Goal: Task Accomplishment & Management: Complete application form

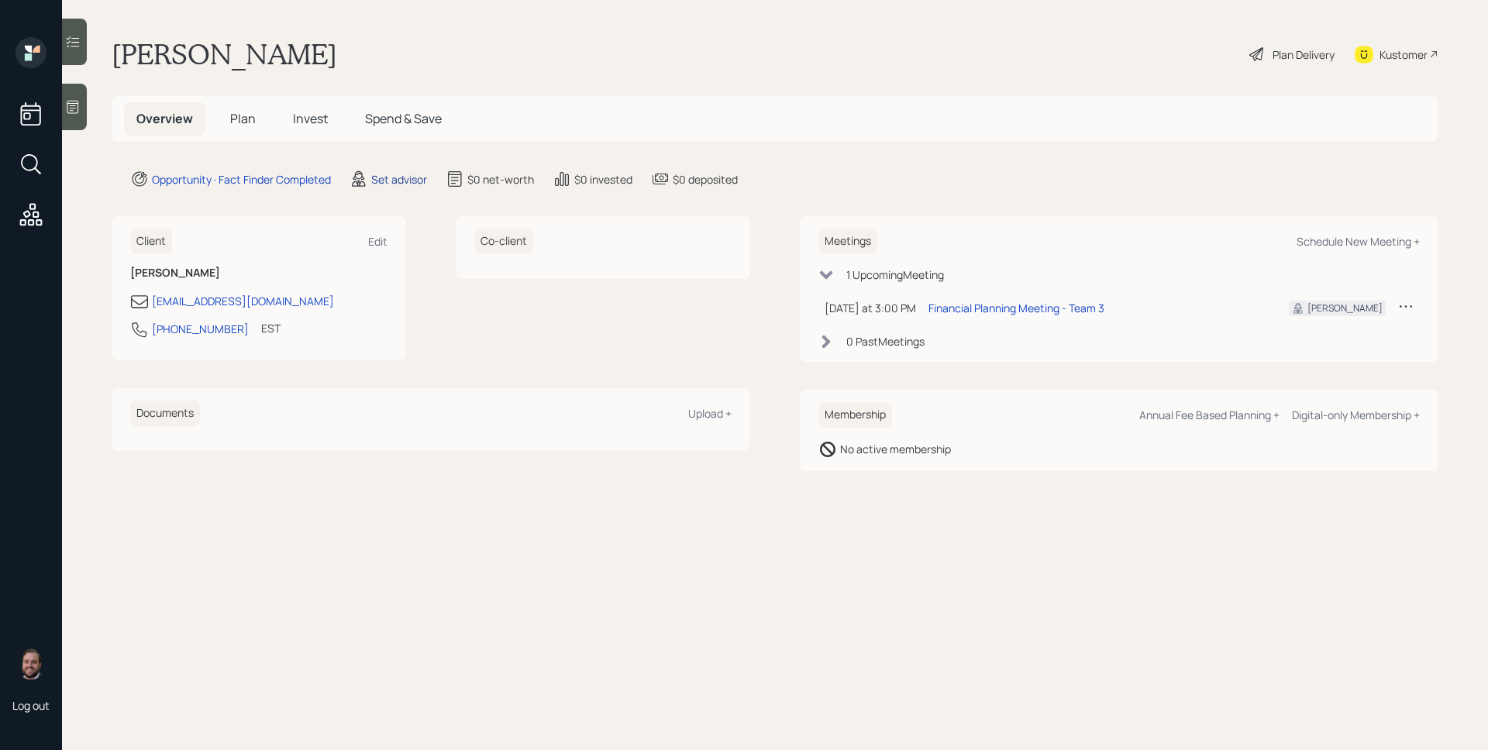
click at [400, 186] on div "Set advisor" at bounding box center [399, 179] width 56 height 16
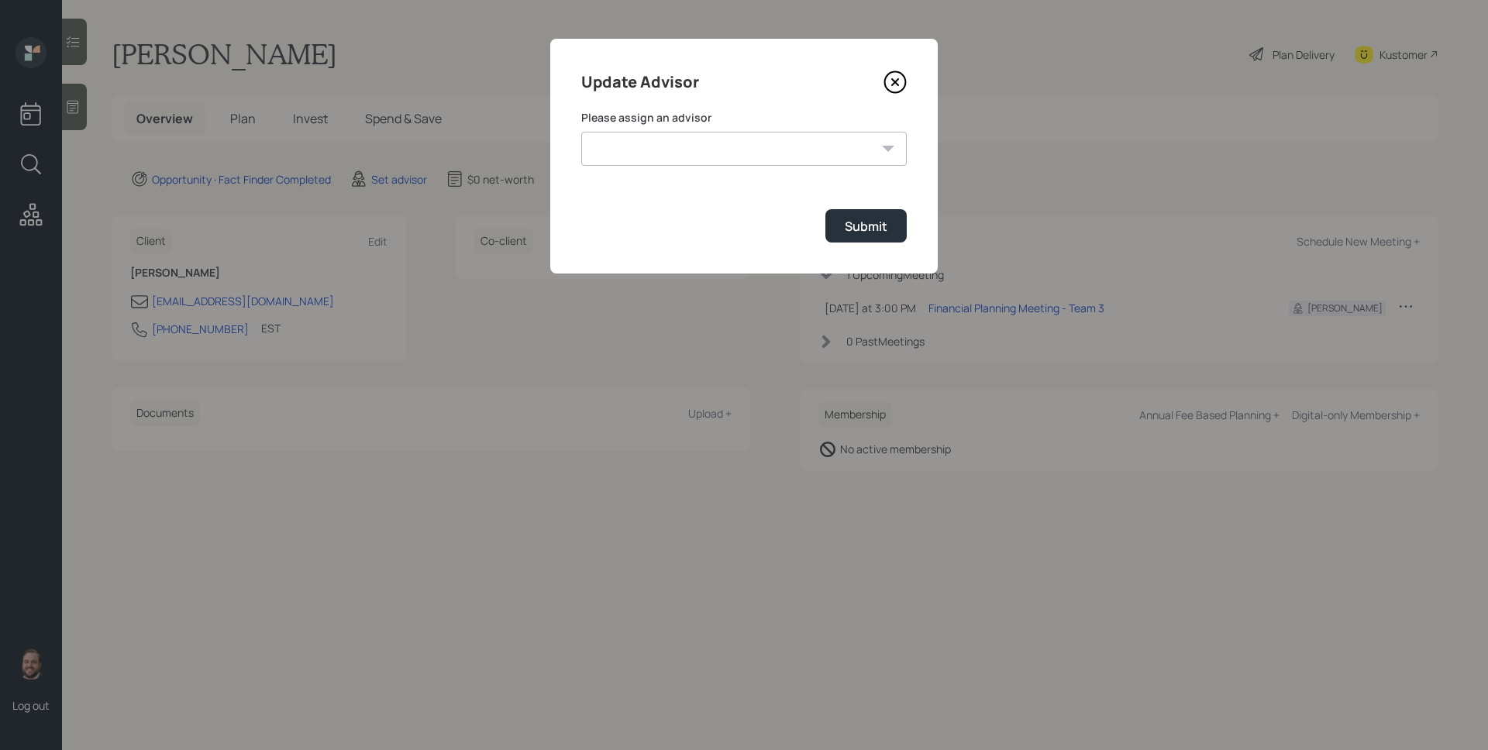
click at [621, 138] on select "[PERSON_NAME] [PERSON_NAME] End [PERSON_NAME] [PERSON_NAME] [PERSON_NAME] [PERS…" at bounding box center [743, 149] width 325 height 34
select select "d946c976-65aa-4529-ac9d-02c4f1114fc0"
click at [581, 132] on select "[PERSON_NAME] [PERSON_NAME] End [PERSON_NAME] [PERSON_NAME] [PERSON_NAME] [PERS…" at bounding box center [743, 149] width 325 height 34
click at [871, 231] on div "Submit" at bounding box center [866, 226] width 43 height 17
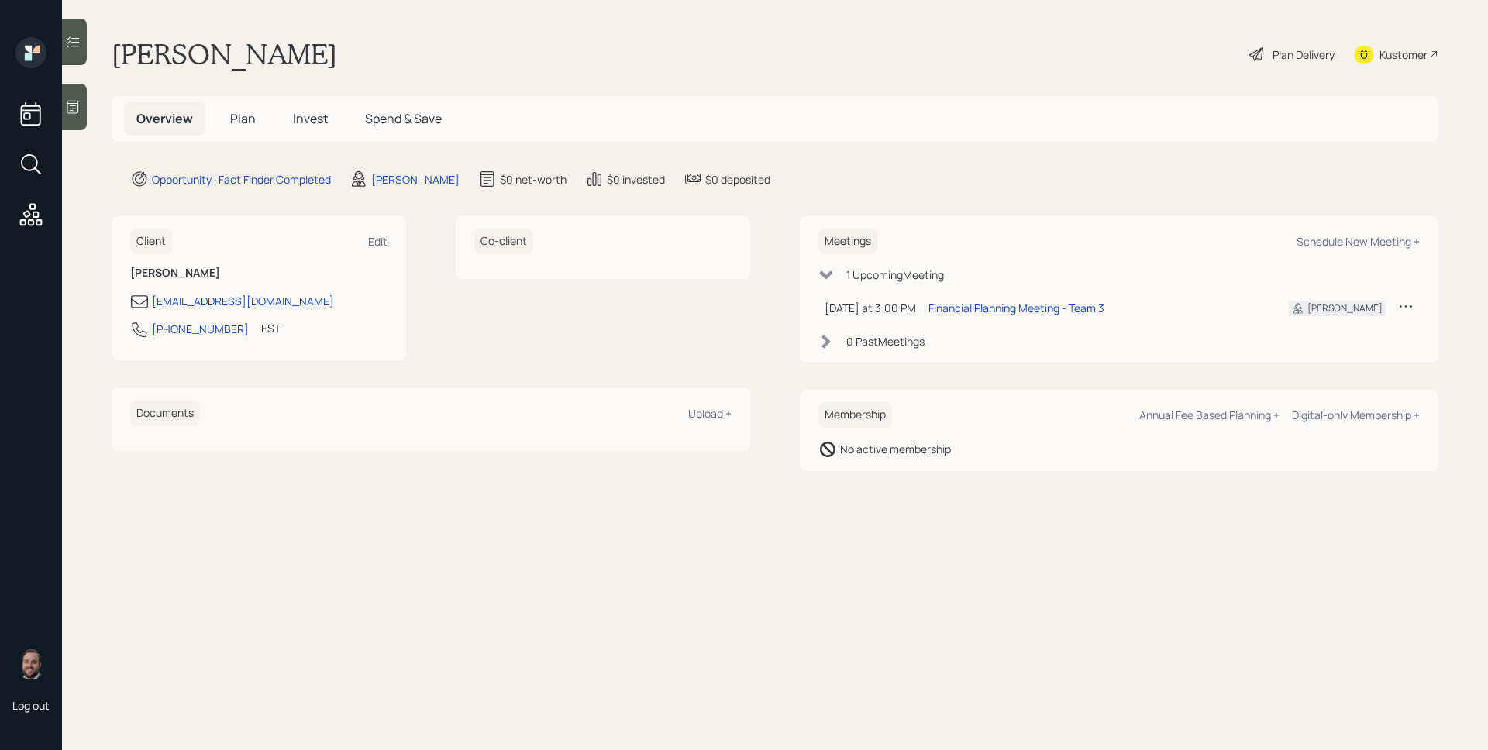
click at [73, 111] on icon at bounding box center [72, 106] width 15 height 15
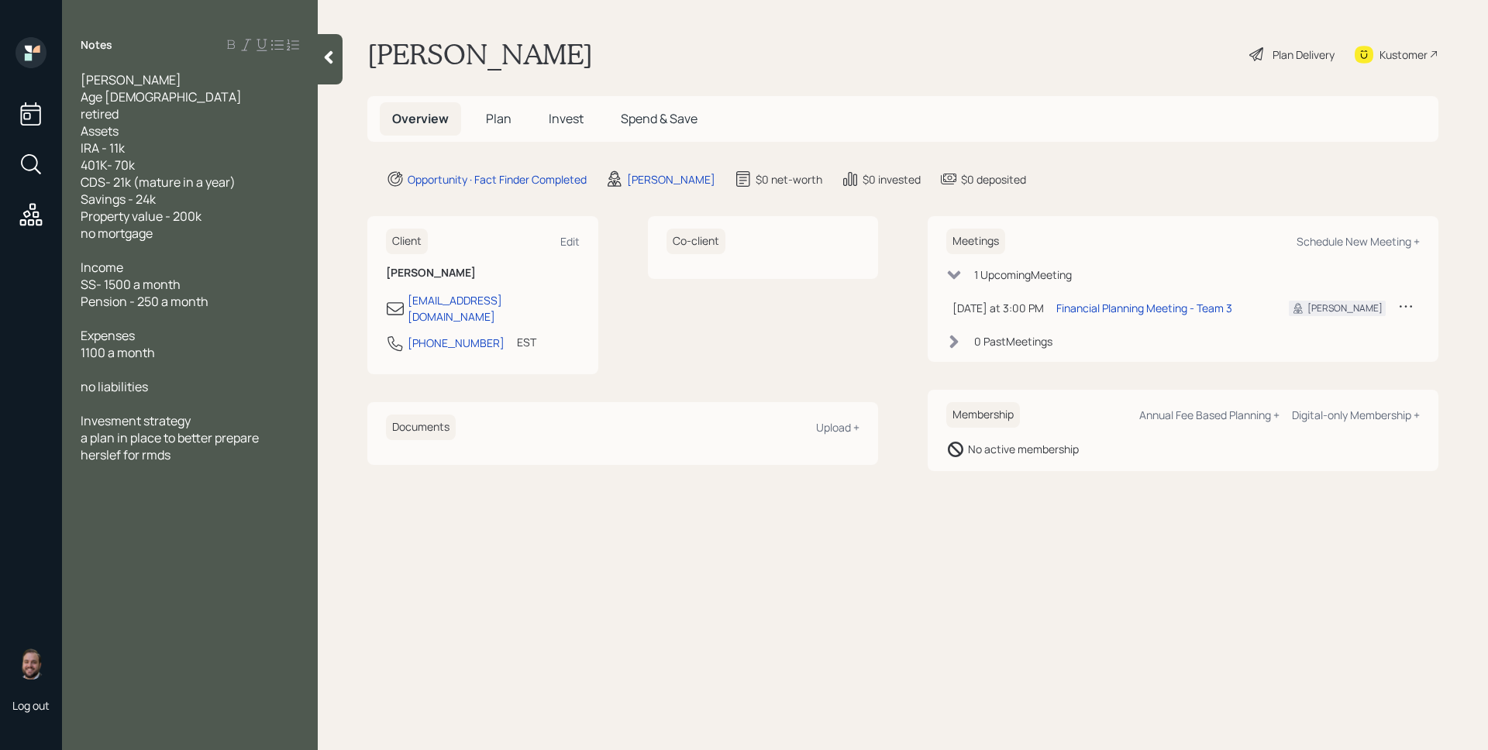
click at [486, 120] on span "Plan" at bounding box center [499, 118] width 26 height 17
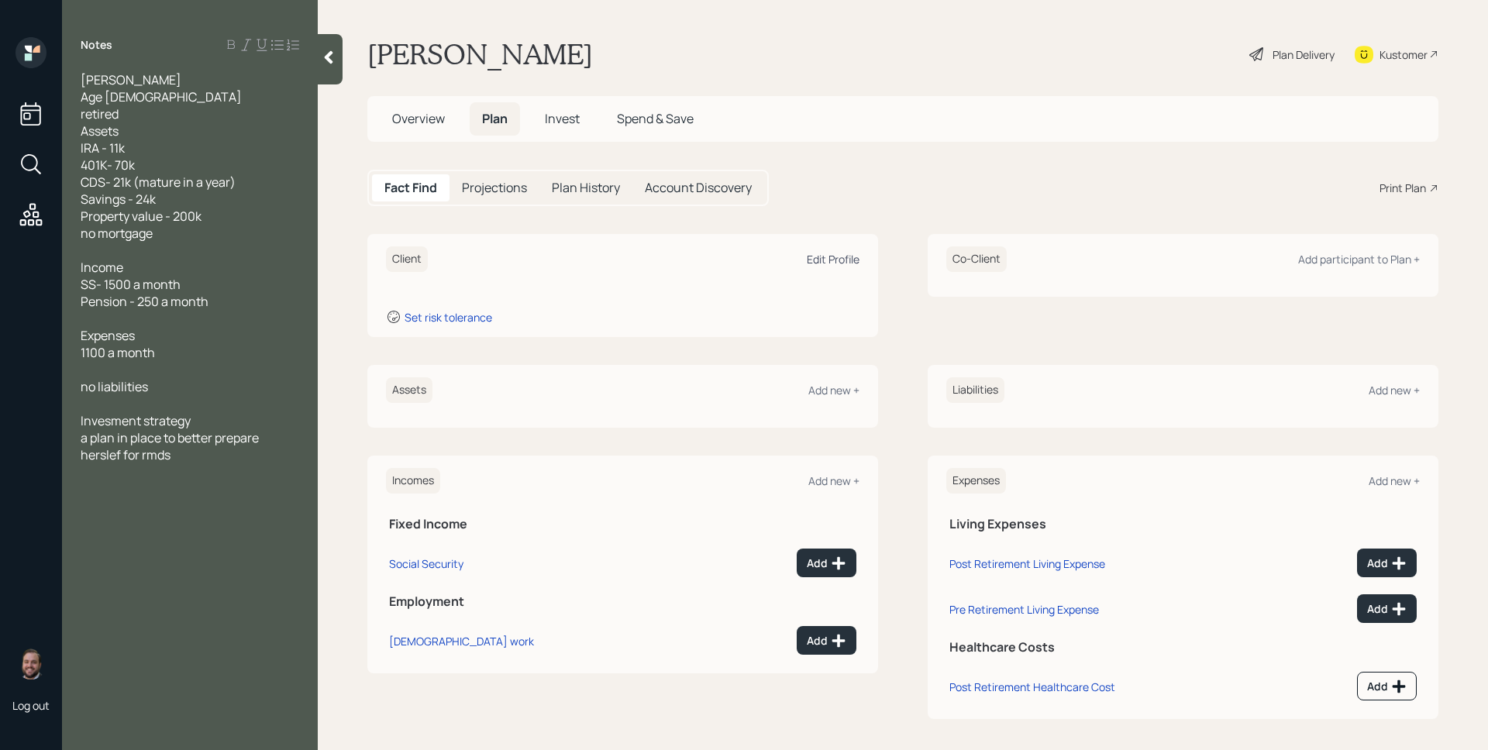
click at [827, 263] on div "Edit Profile" at bounding box center [833, 259] width 53 height 15
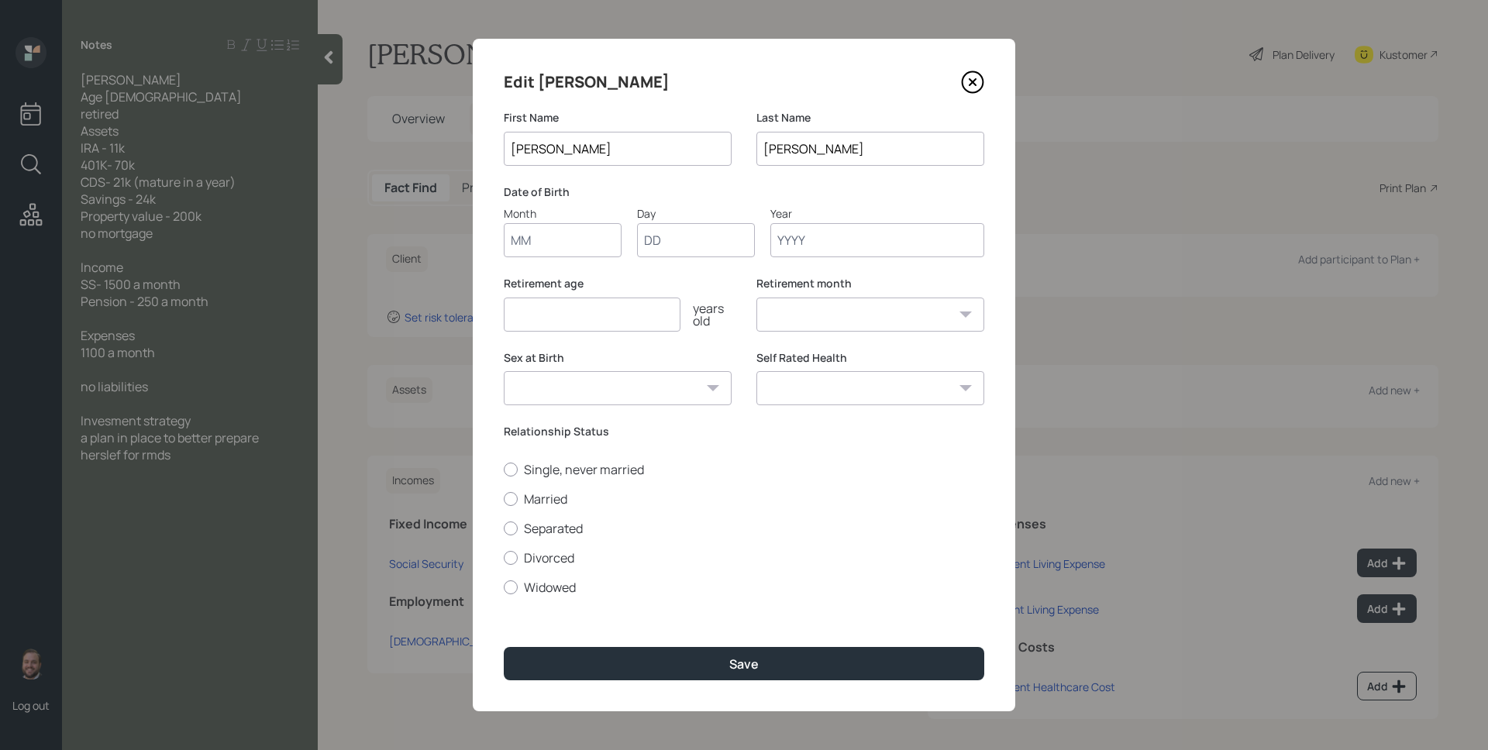
click at [587, 245] on input "Month" at bounding box center [563, 240] width 118 height 34
type input "01"
type input "1955"
select select "1"
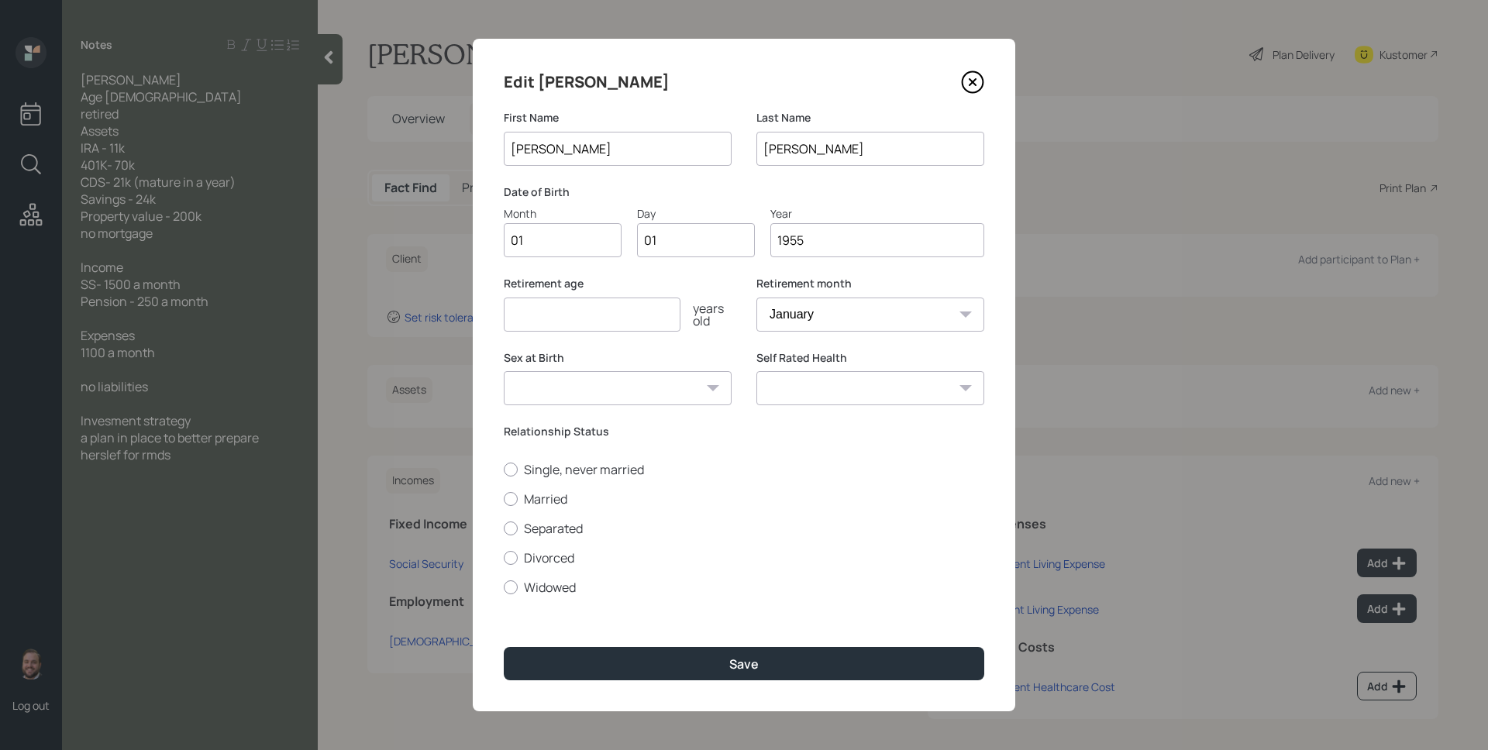
type input "1955"
click at [566, 318] on input "number" at bounding box center [592, 315] width 177 height 34
type input "67"
click at [670, 636] on div "Edit Edna First Name Edna Last Name Mendez Date of Birth Month 01 Day 01 Year 1…" at bounding box center [744, 375] width 542 height 673
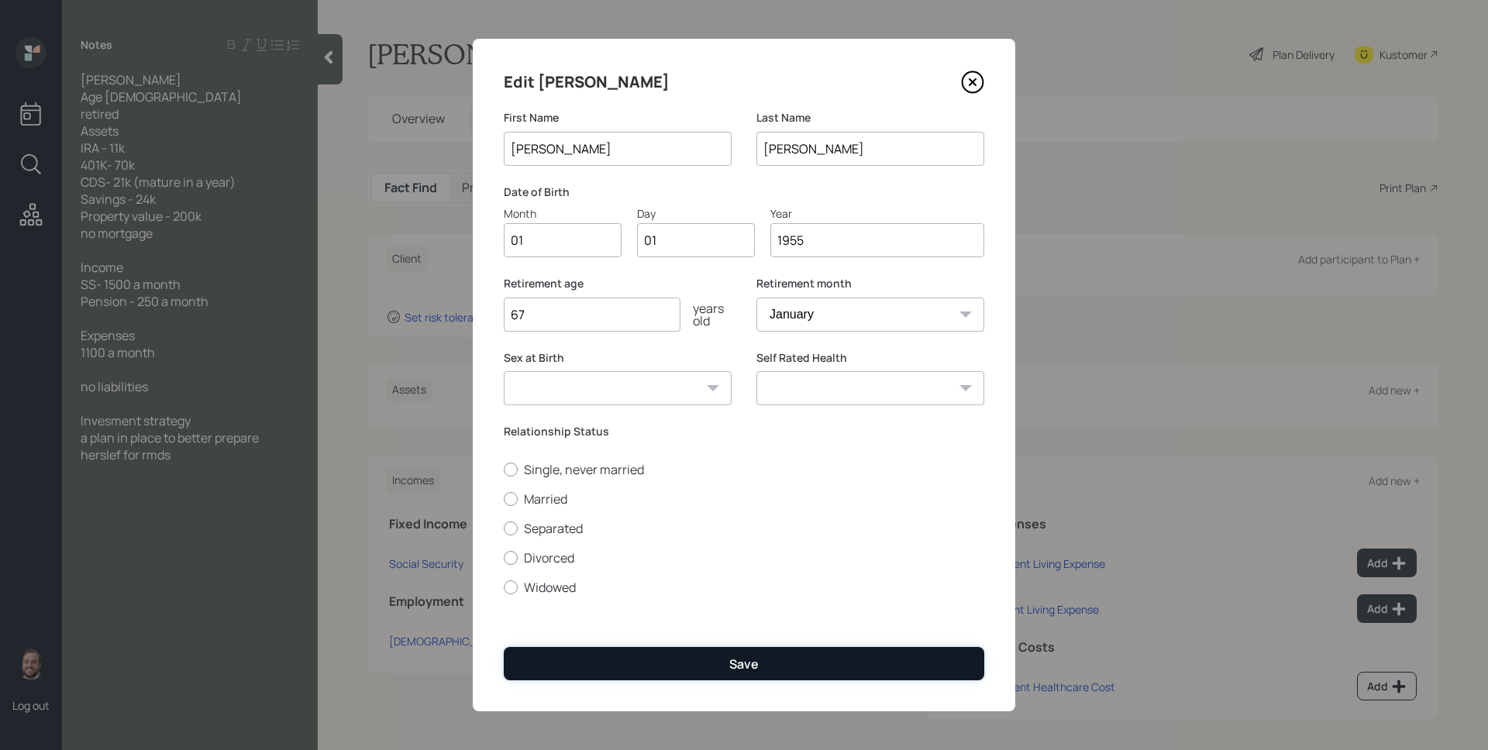
click at [683, 656] on button "Save" at bounding box center [744, 663] width 480 height 33
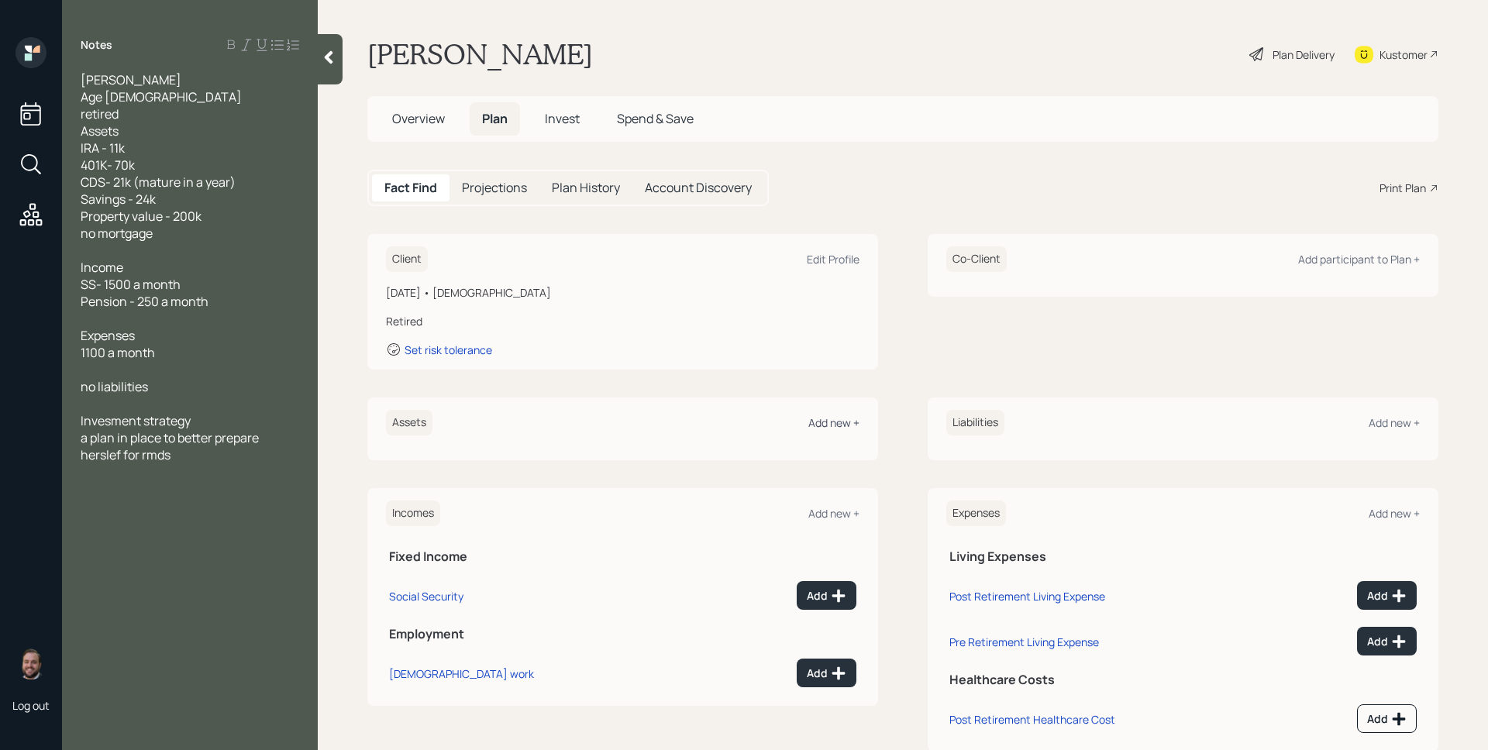
click at [828, 418] on div "Add new +" at bounding box center [833, 422] width 51 height 15
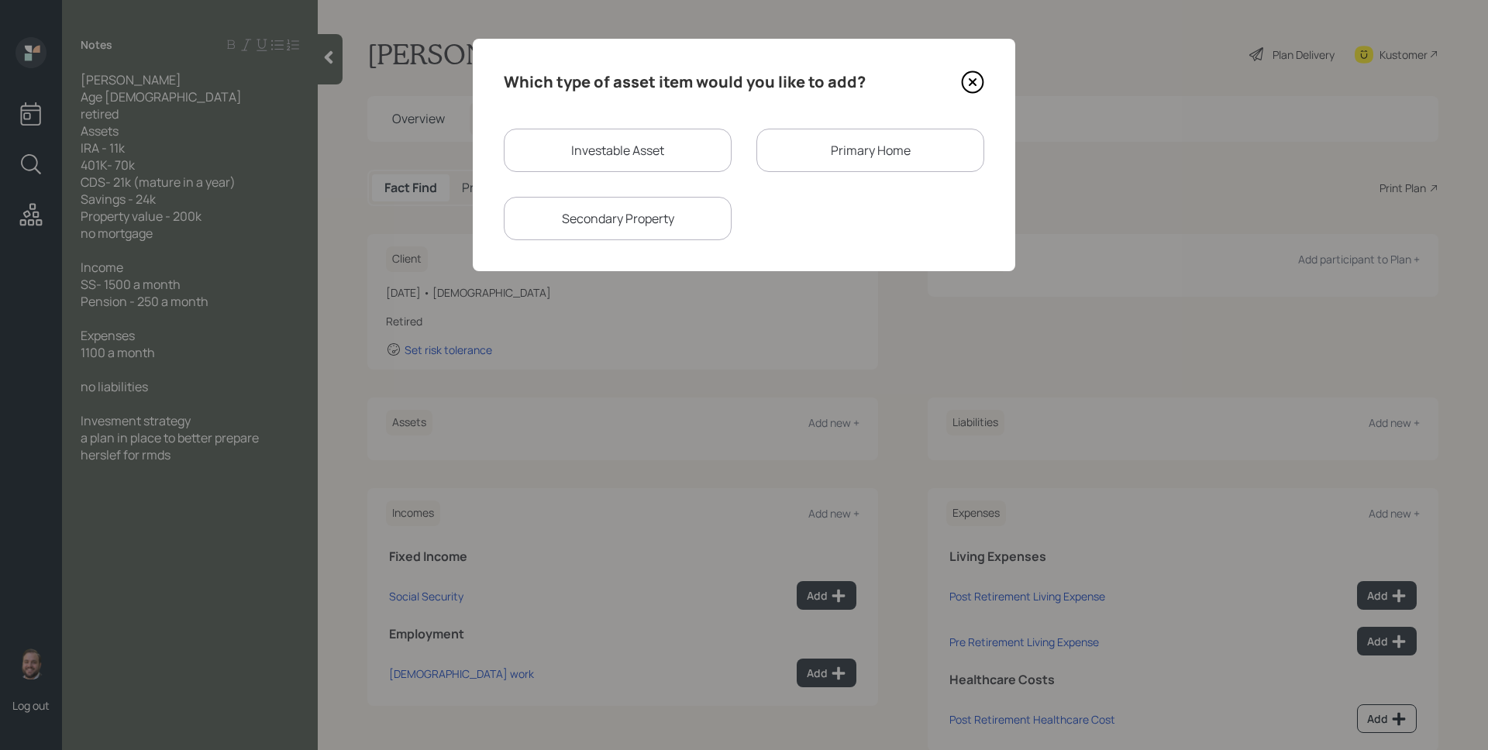
click at [652, 152] on div "Investable Asset" at bounding box center [618, 150] width 228 height 43
select select "taxable"
select select "balanced"
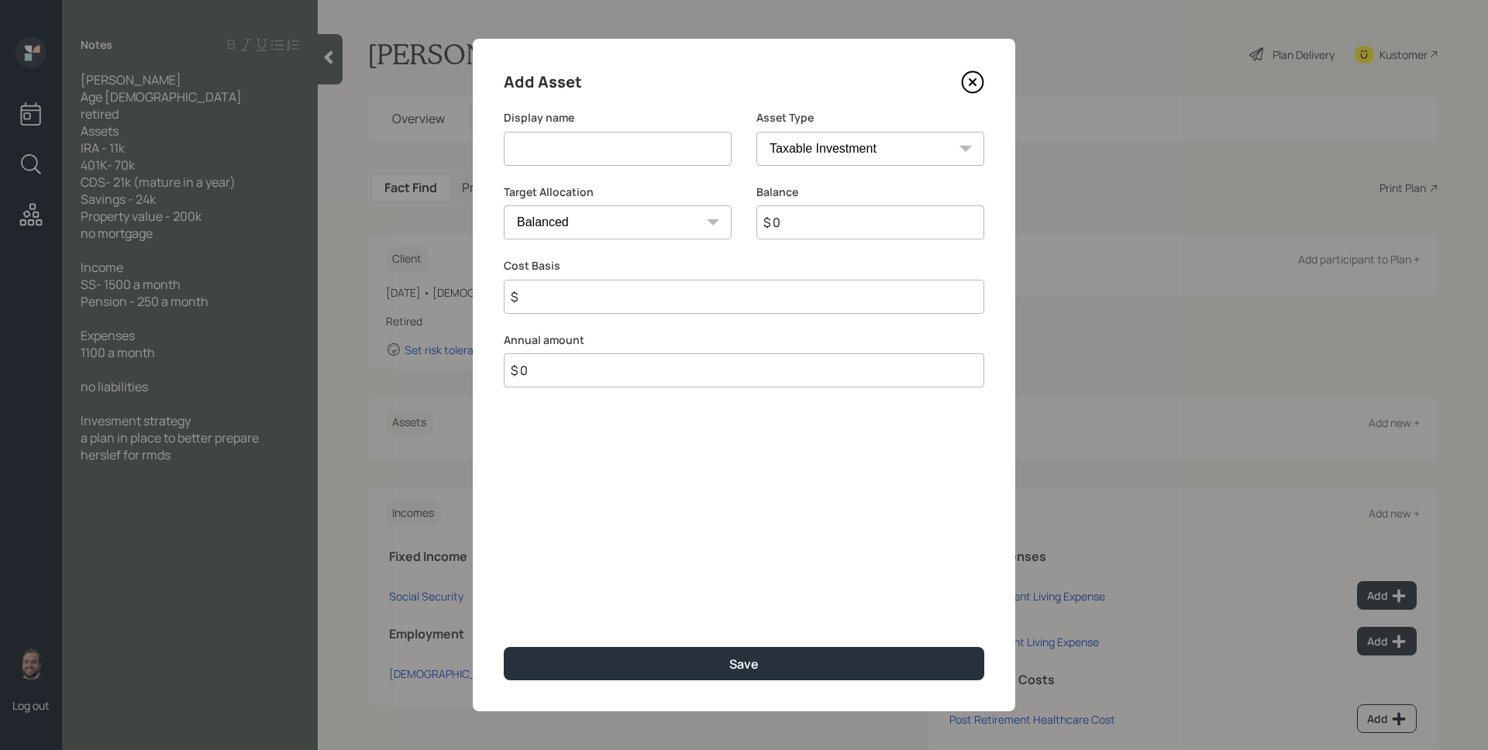
click at [652, 152] on input at bounding box center [618, 149] width 228 height 34
type input "IRA"
select select "ira"
click at [756, 132] on select "SEP IRA IRA Roth IRA 401(k) Roth 401(k) 403(b) Roth 403(b) 457(b) Roth 457(b) H…" at bounding box center [870, 149] width 228 height 34
type input "$"
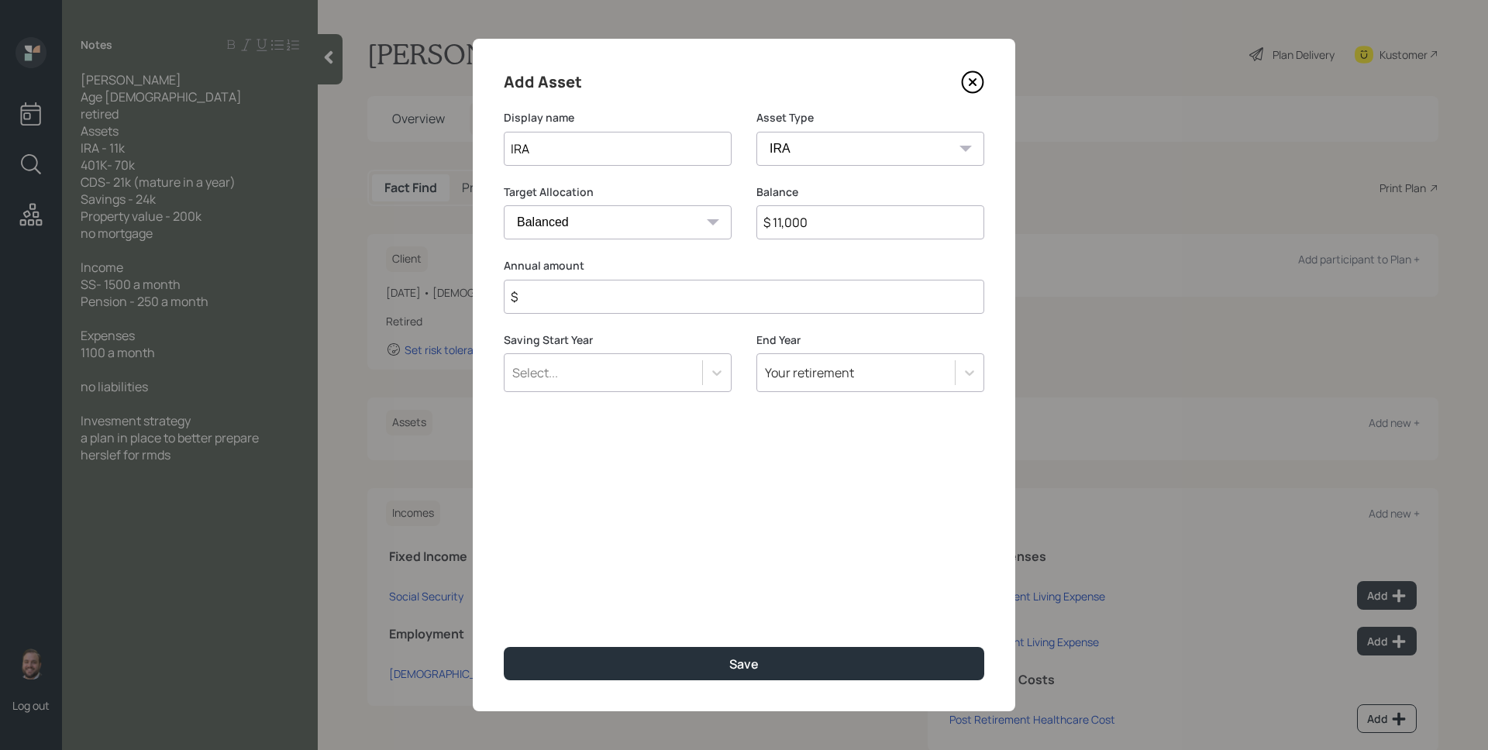
type input "$ 11,000"
type input "$ 0"
click at [504, 647] on button "Save" at bounding box center [744, 663] width 480 height 33
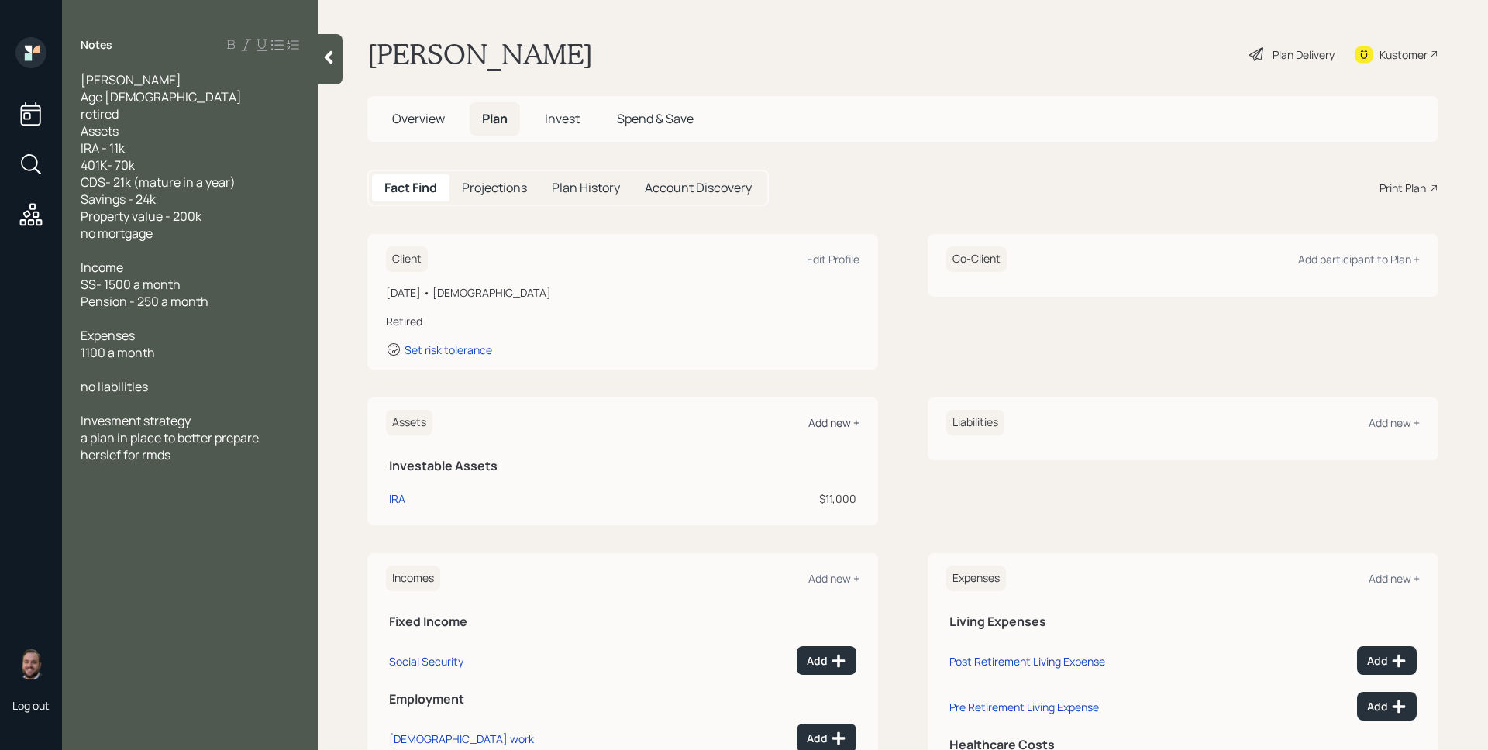
click at [841, 421] on div "Add new +" at bounding box center [833, 422] width 51 height 15
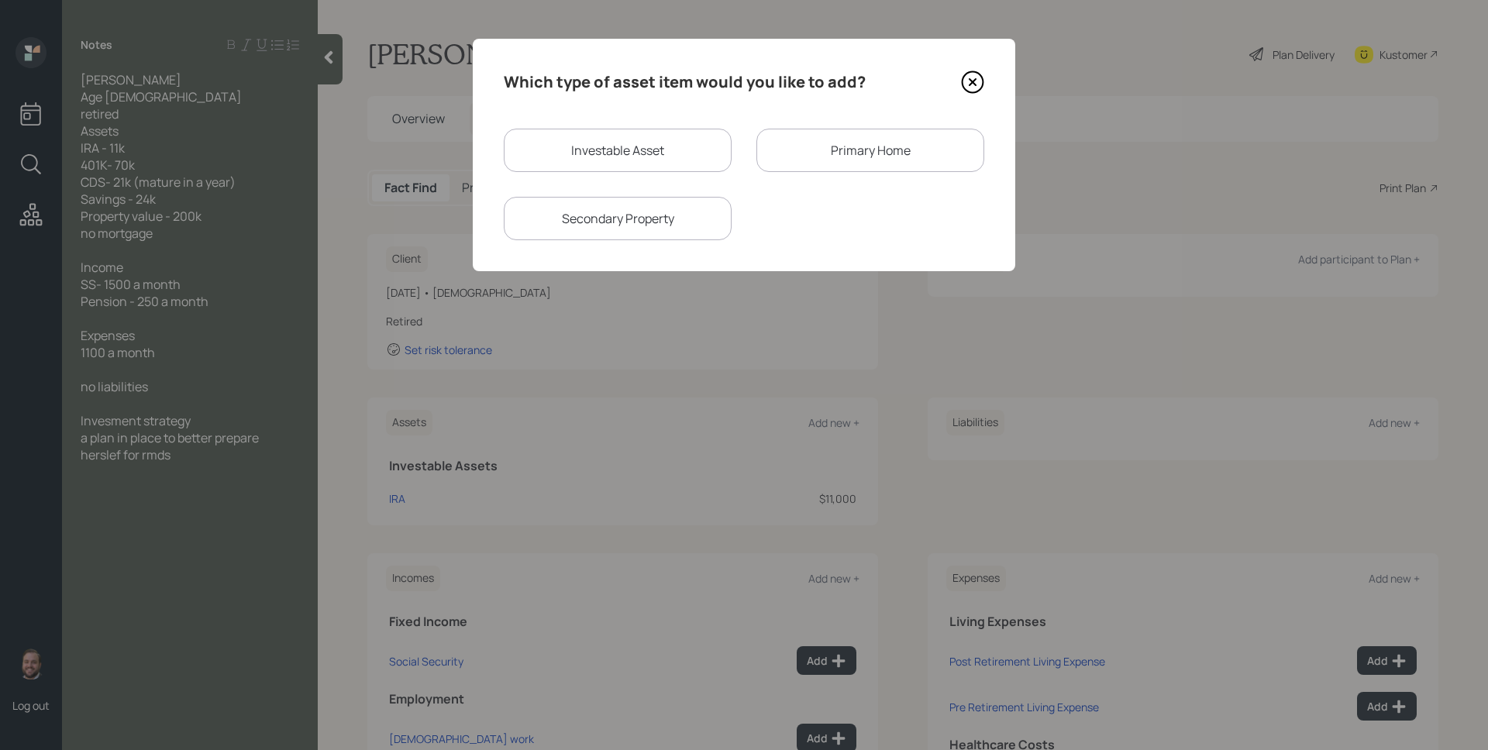
click at [670, 135] on div "Investable Asset" at bounding box center [618, 150] width 228 height 43
select select "taxable"
select select "balanced"
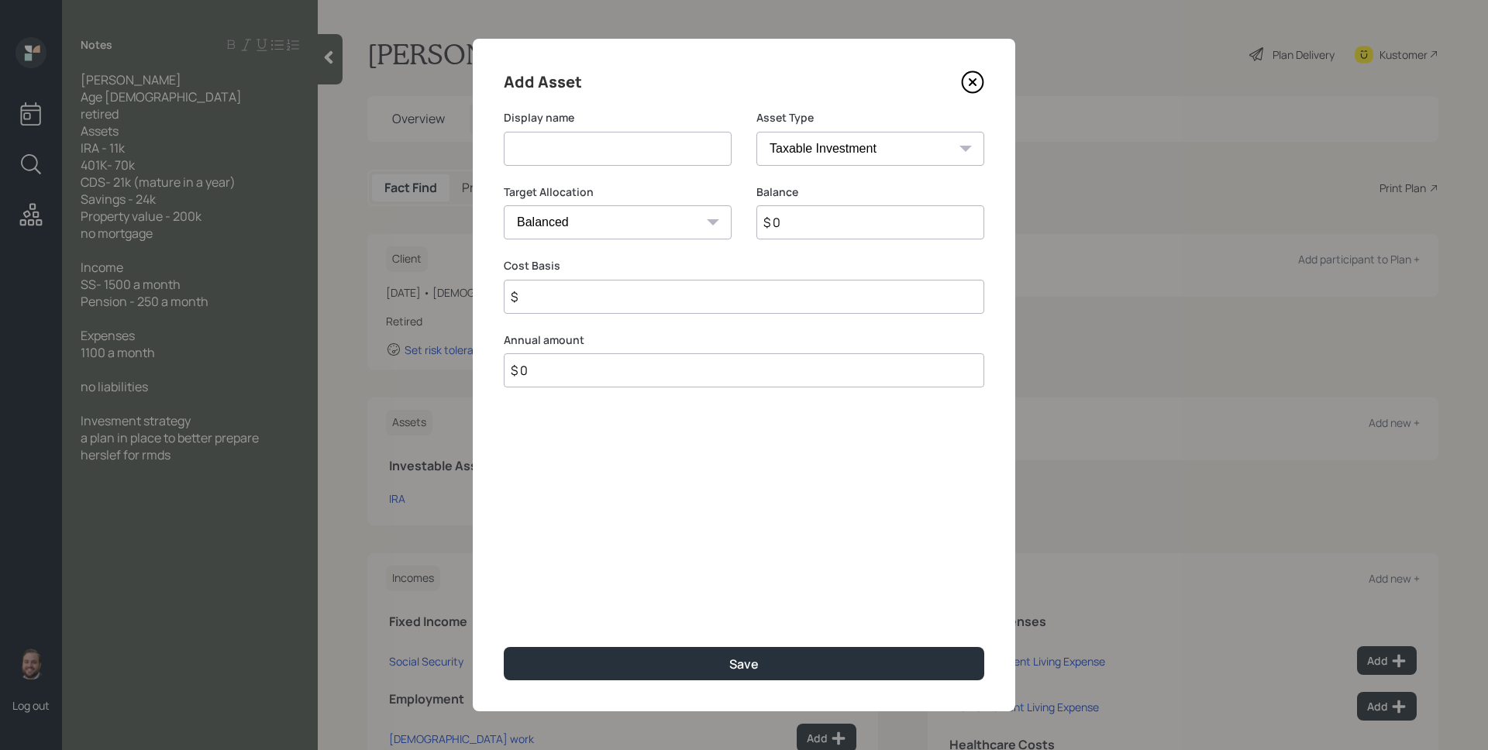
click at [633, 127] on div "Display name" at bounding box center [618, 138] width 228 height 56
click at [637, 141] on input at bounding box center [618, 149] width 228 height 34
type input "401k"
select select "ira"
click at [756, 132] on select "SEP IRA IRA Roth IRA 401(k) Roth 401(k) 403(b) Roth 403(b) 457(b) Roth 457(b) H…" at bounding box center [870, 149] width 228 height 34
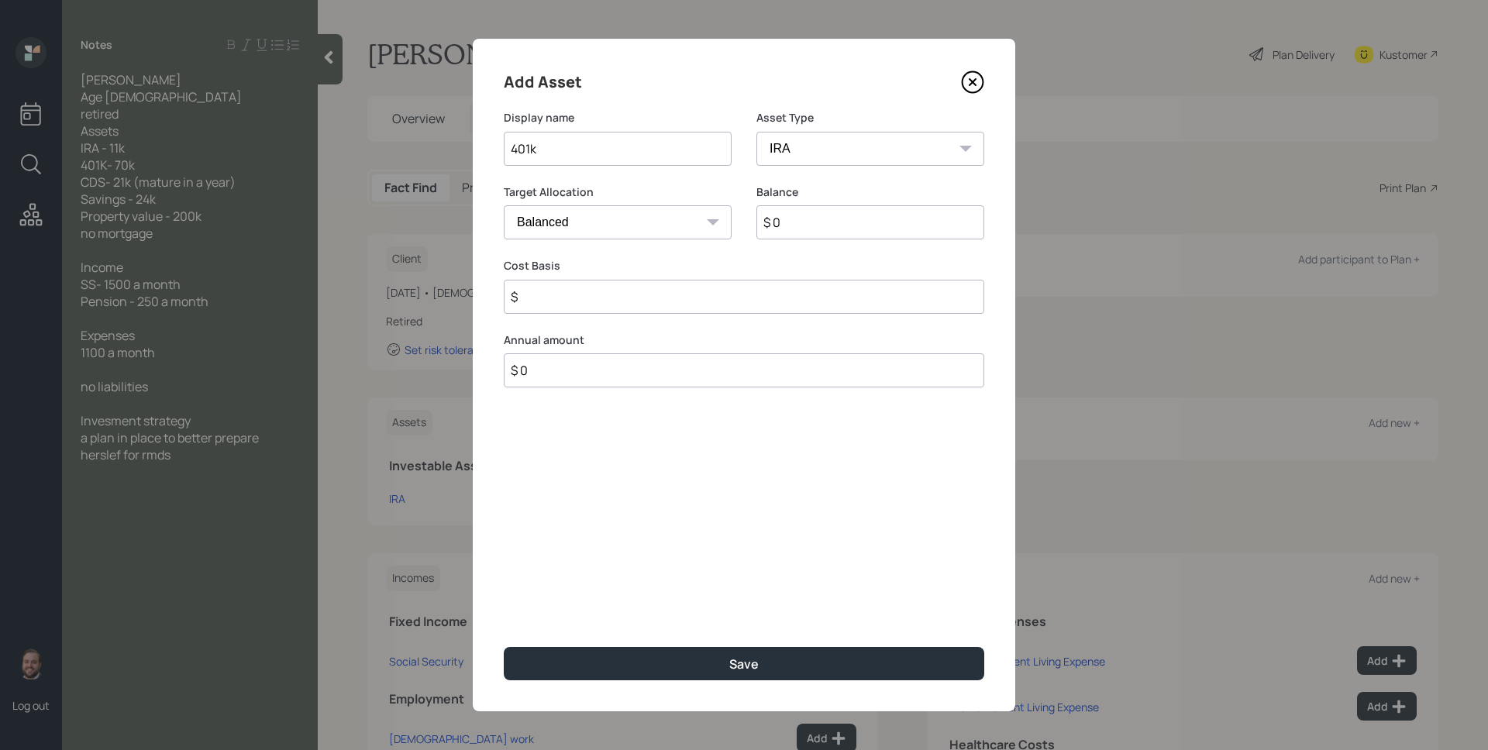
type input "$"
type input "$ 70,000"
type input "$ 0"
click at [504, 647] on button "Save" at bounding box center [744, 663] width 480 height 33
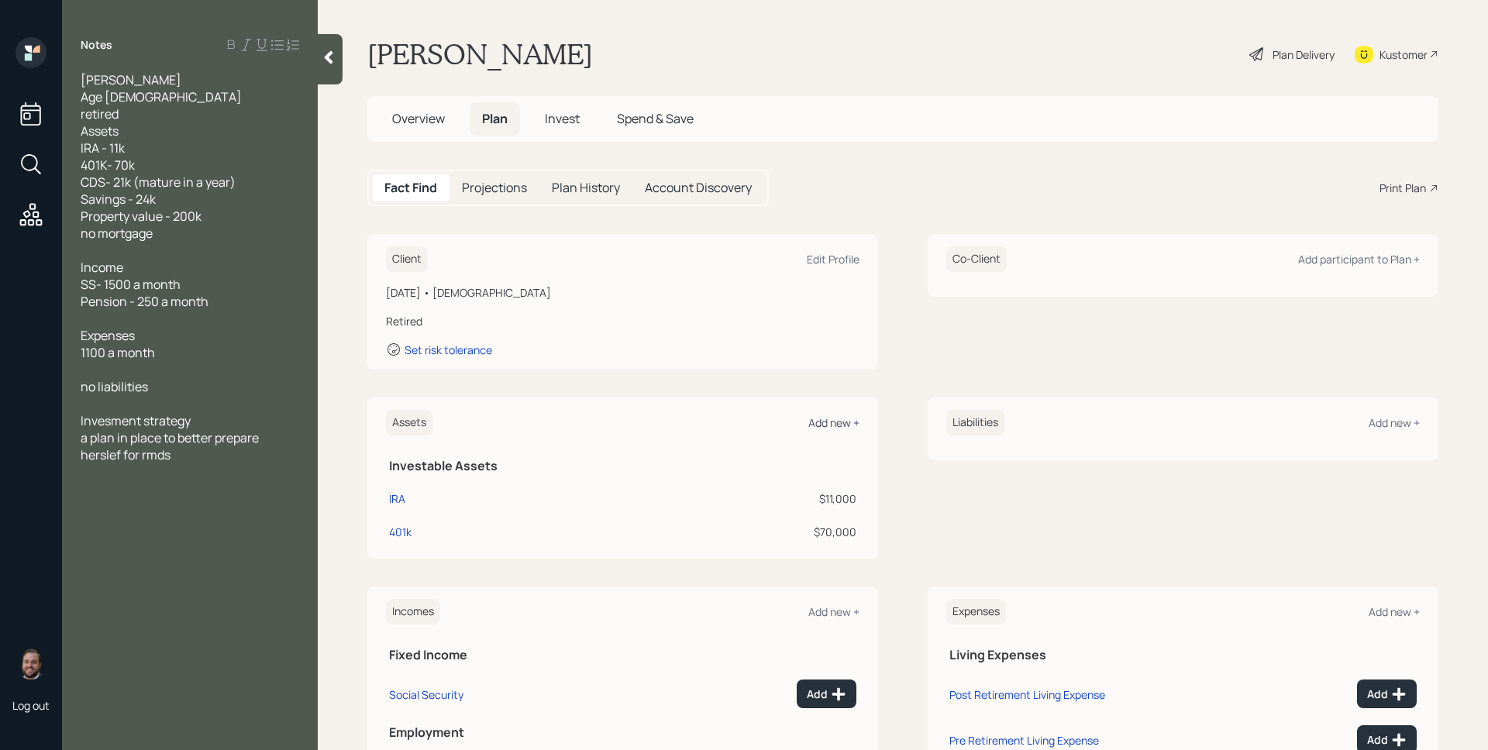
click at [814, 423] on div "Add new +" at bounding box center [833, 422] width 51 height 15
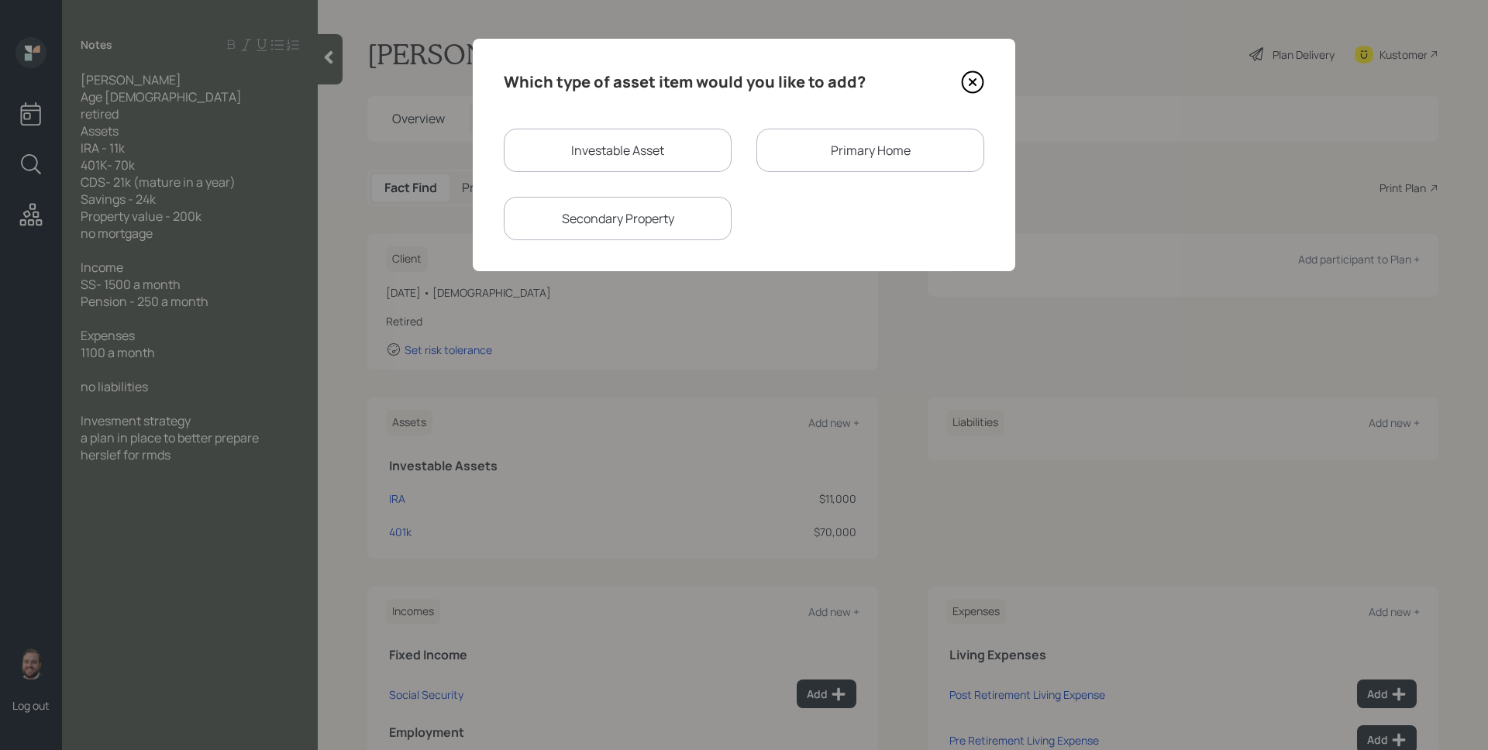
click at [644, 164] on div "Investable Asset" at bounding box center [618, 150] width 228 height 43
select select "taxable"
select select "balanced"
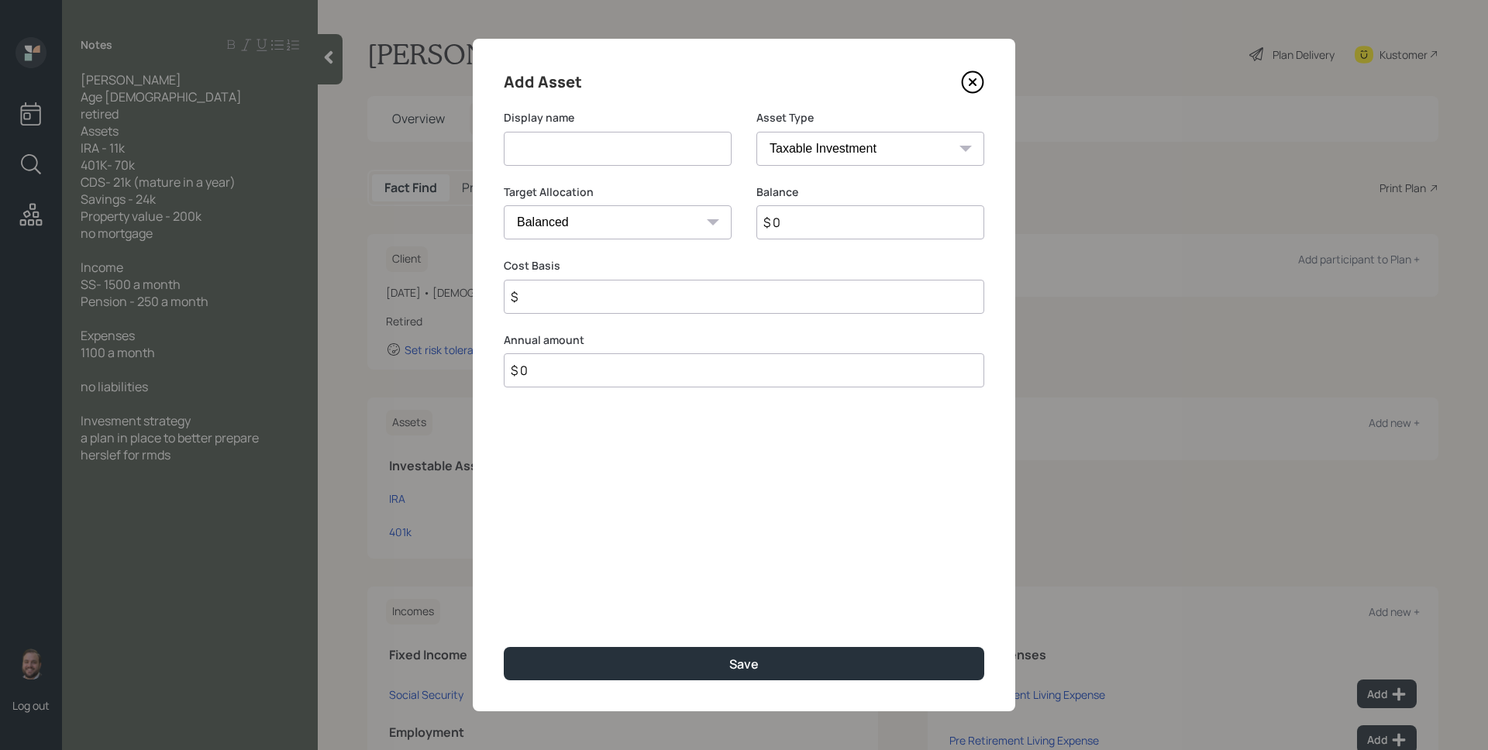
click at [634, 141] on input at bounding box center [618, 149] width 228 height 34
type input "CDs"
select select "uninvested"
click at [504, 205] on select "Cash Conservative Balanced Aggressive" at bounding box center [618, 222] width 228 height 34
type input "$ 2"
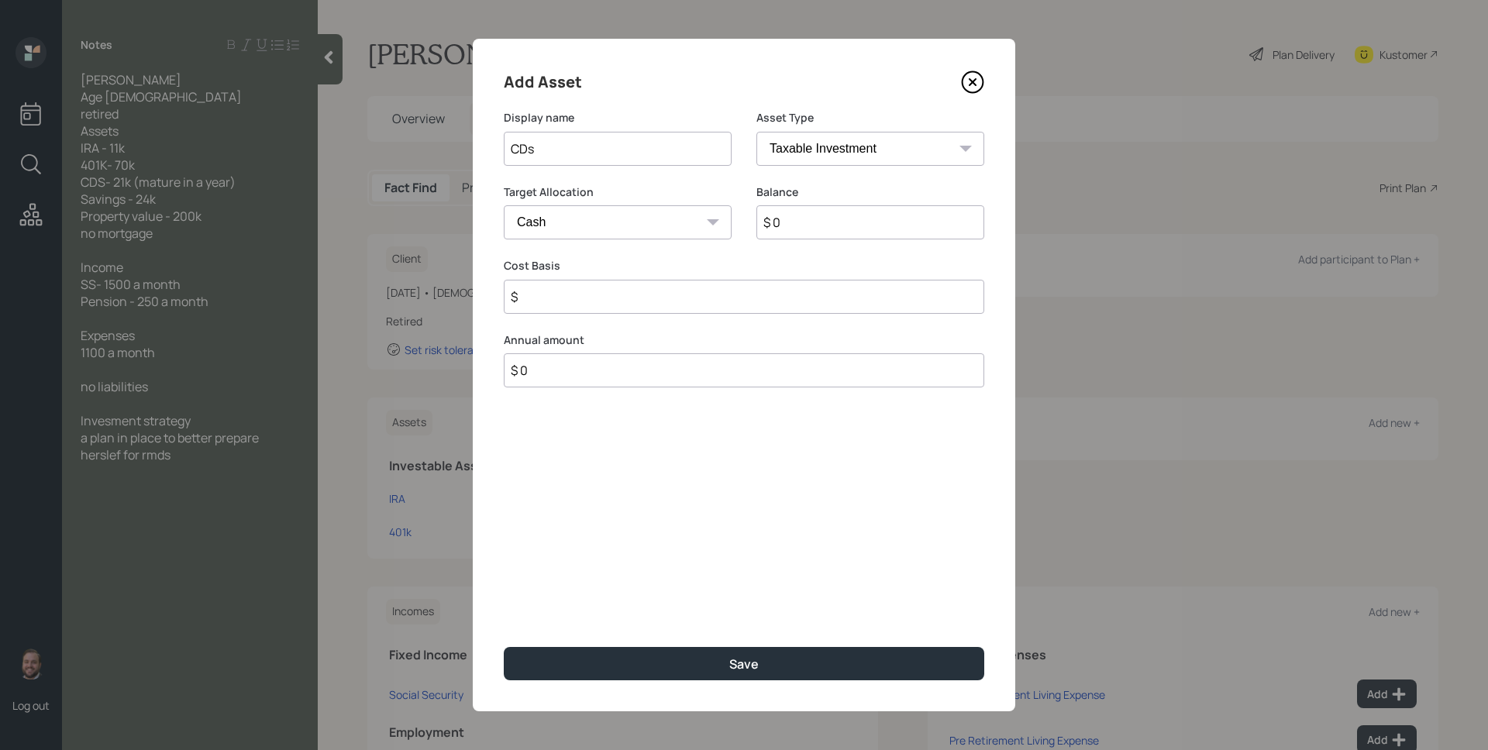
type input "$ 2"
type input "$ 24"
type input "$ 240"
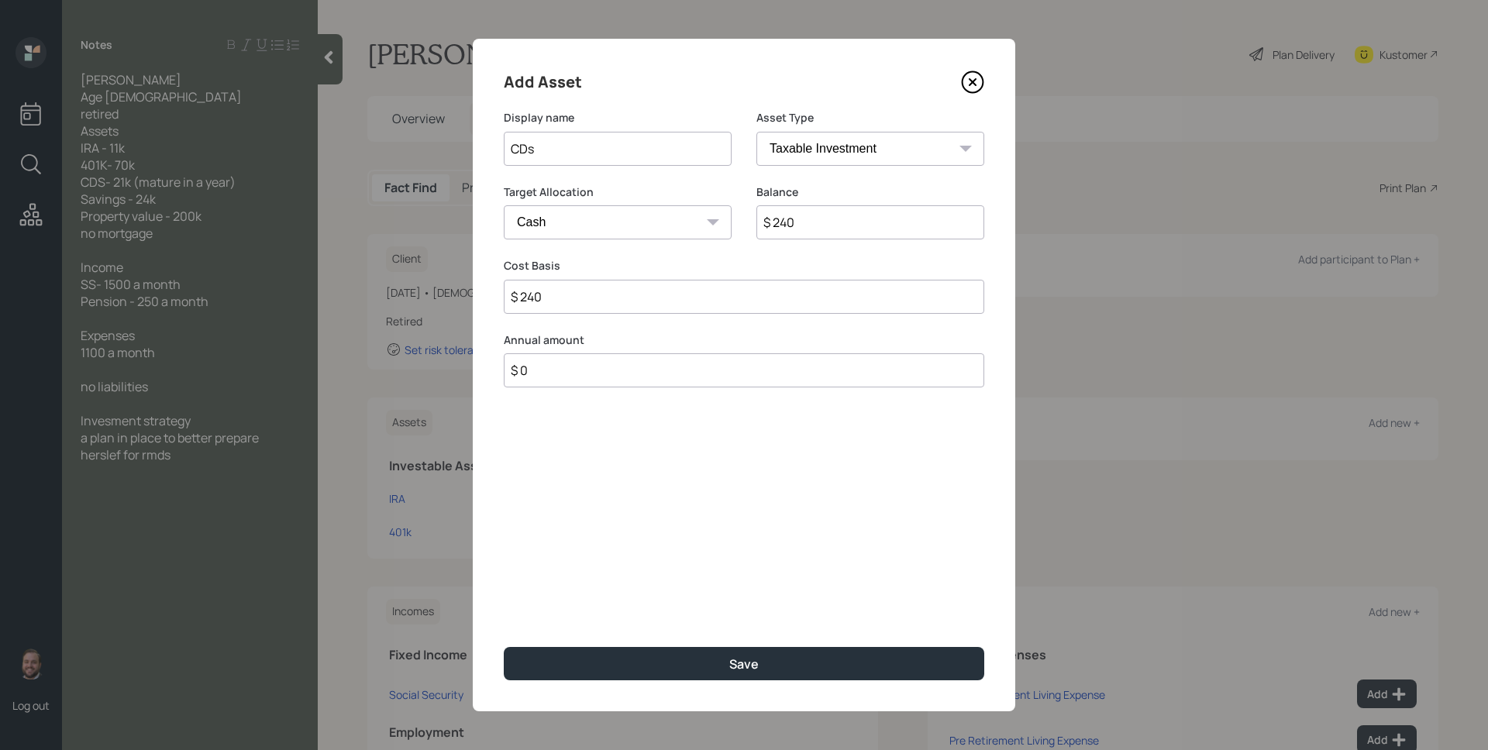
type input "$ 2,400"
type input "$ 24,000"
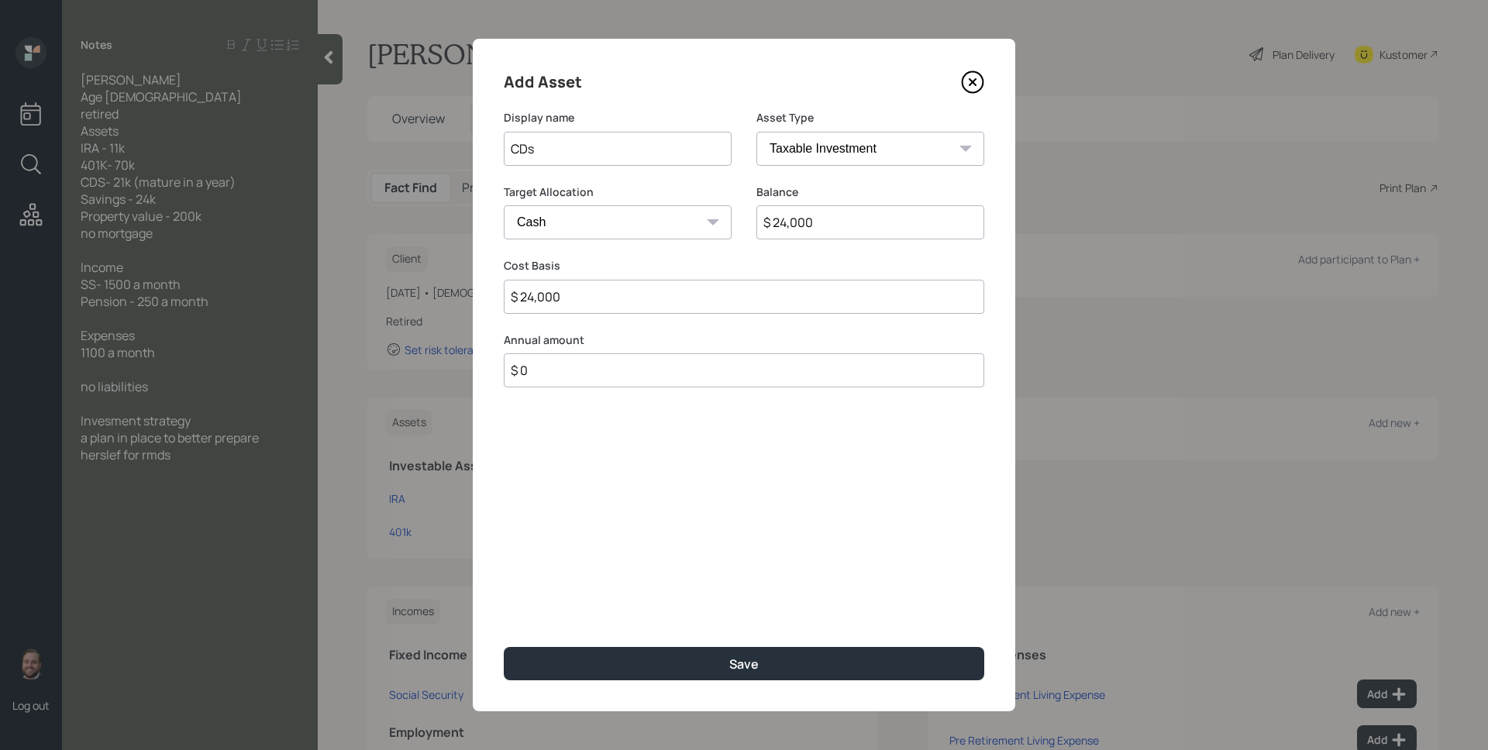
click at [504, 647] on button "Save" at bounding box center [744, 663] width 480 height 33
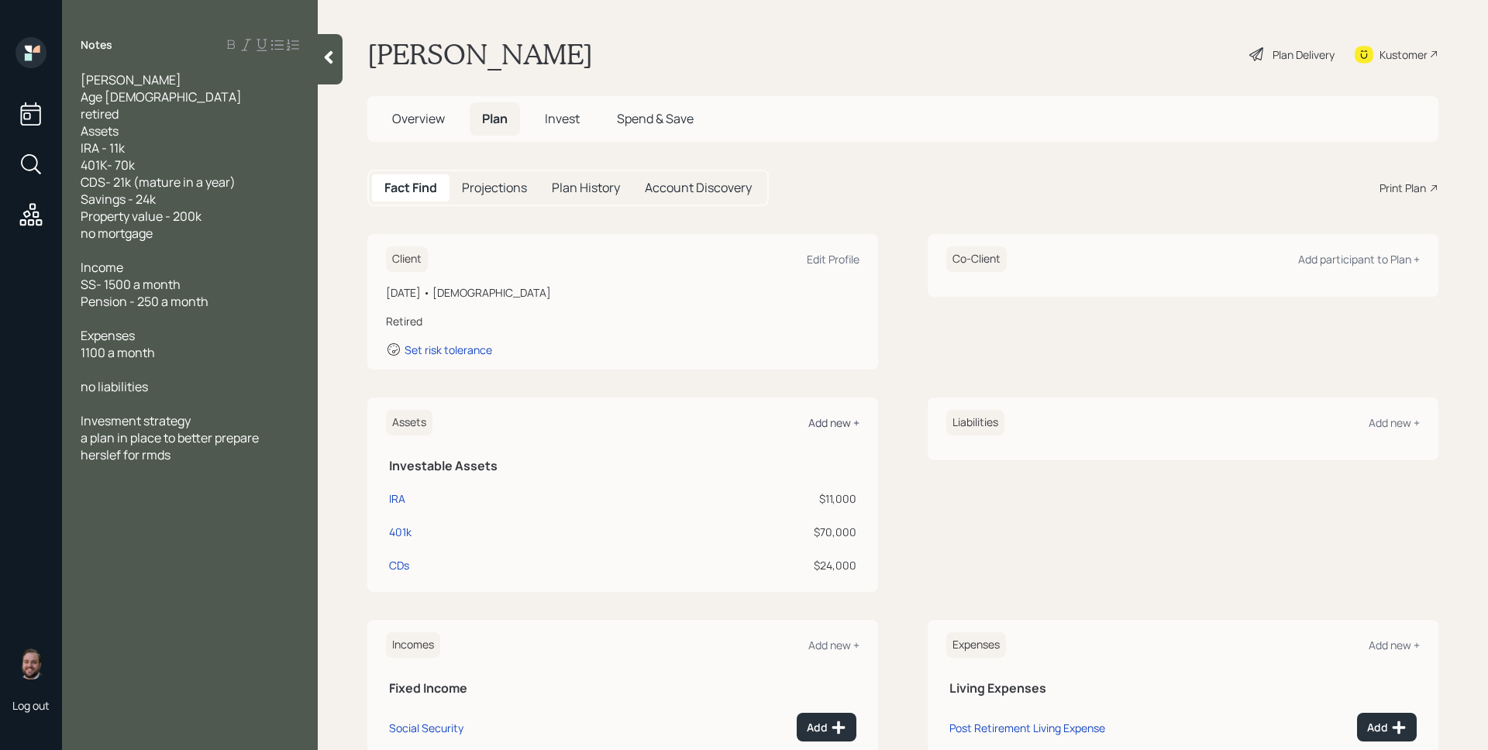
click at [841, 421] on div "Add new +" at bounding box center [833, 422] width 51 height 15
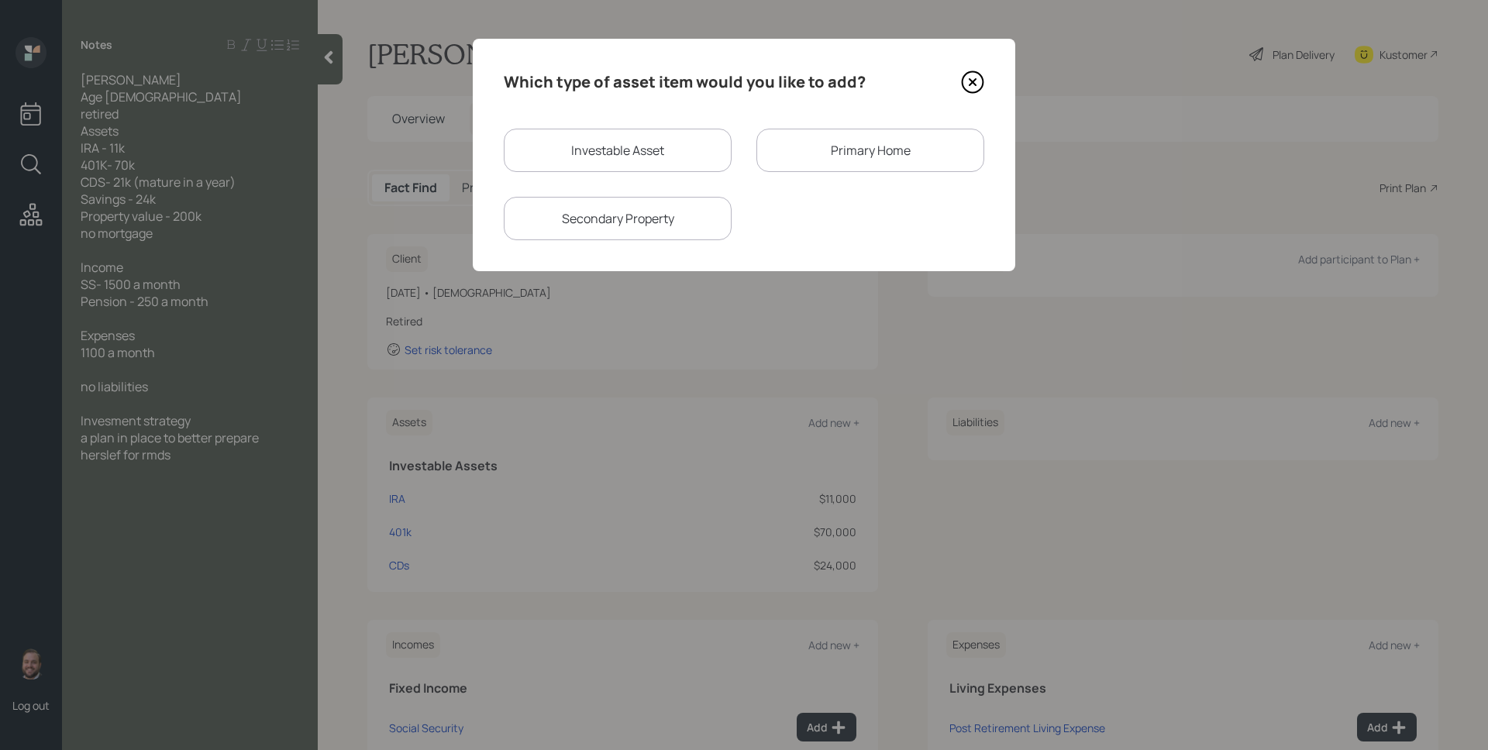
click at [846, 155] on div "Primary Home" at bounding box center [870, 150] width 228 height 43
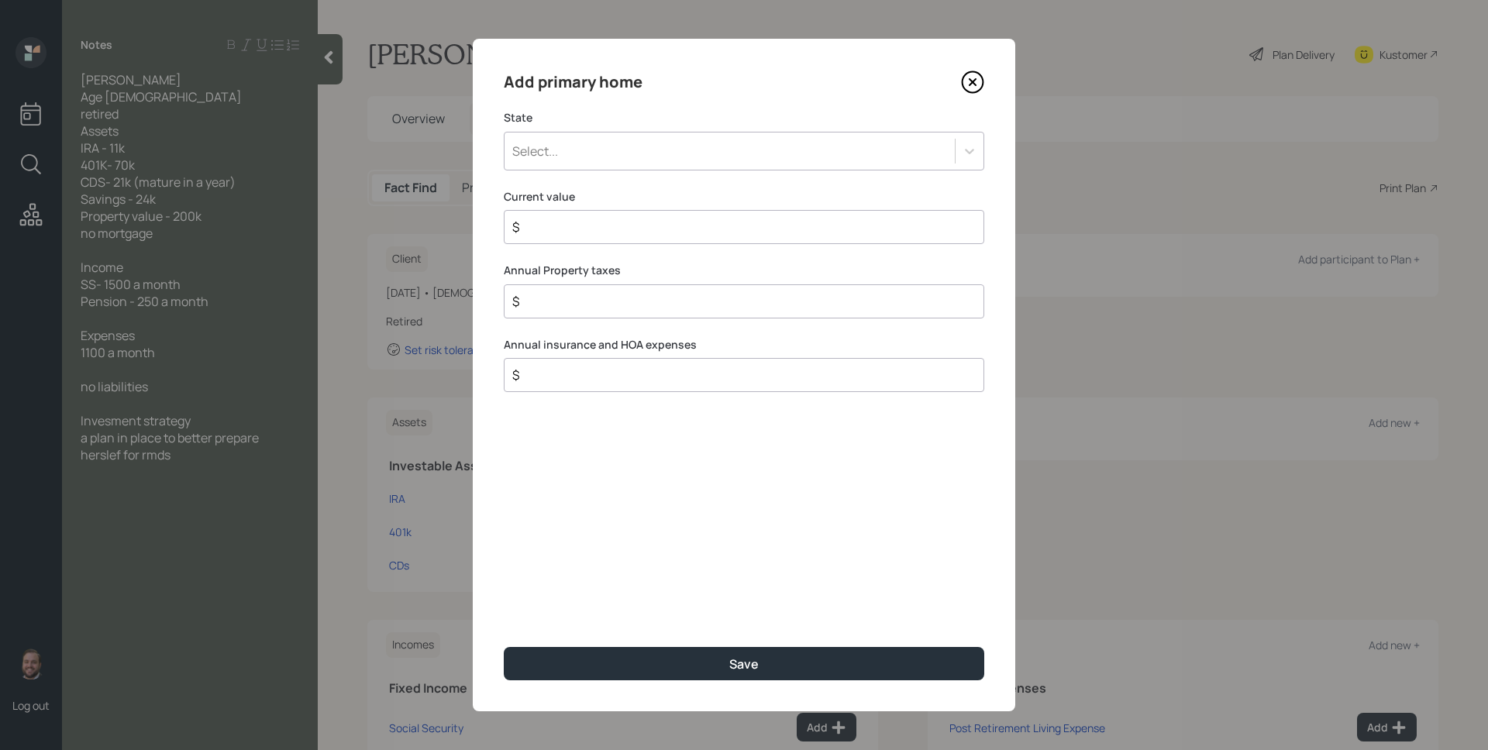
click at [618, 164] on div "Select..." at bounding box center [744, 151] width 480 height 39
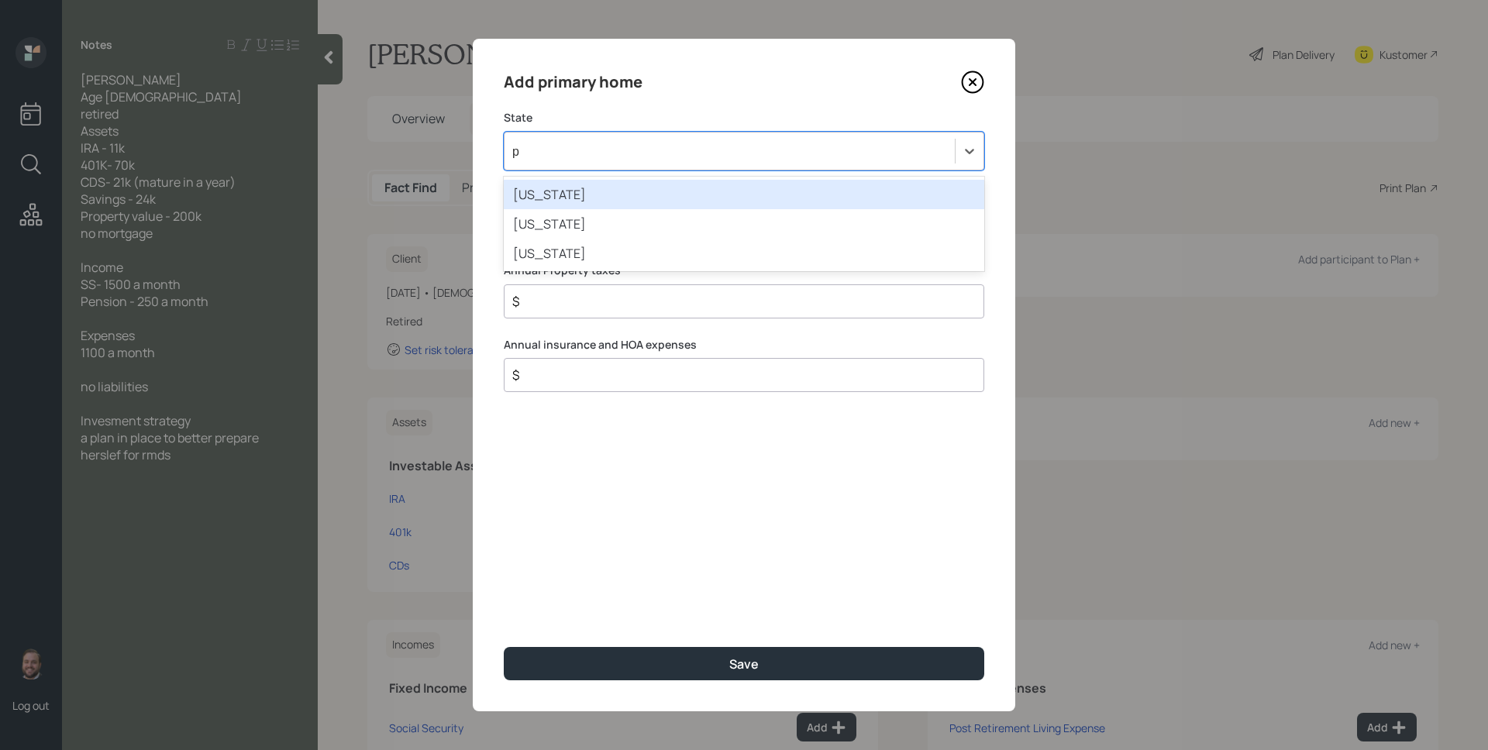
type input "pe"
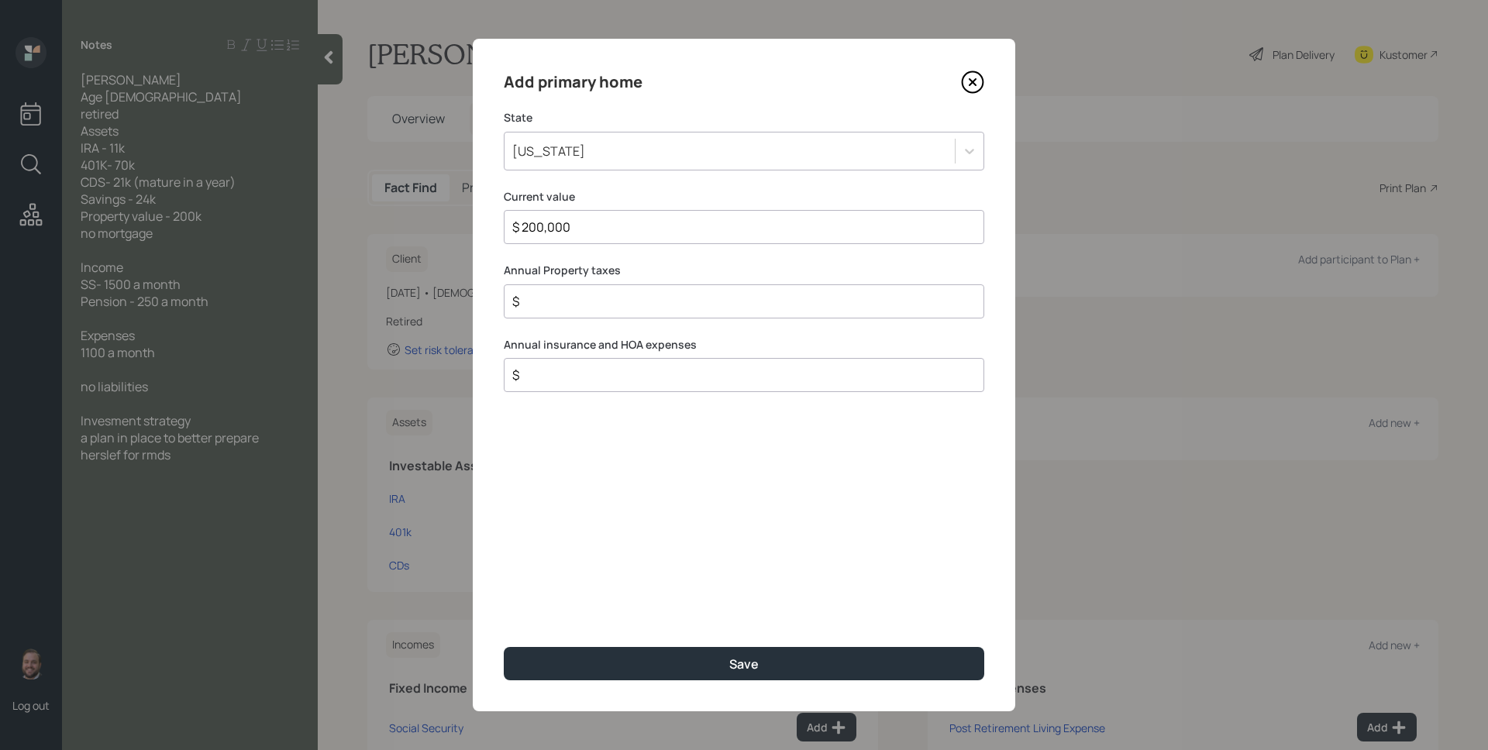
type input "$ 200,000"
click at [504, 647] on button "Save" at bounding box center [744, 663] width 480 height 33
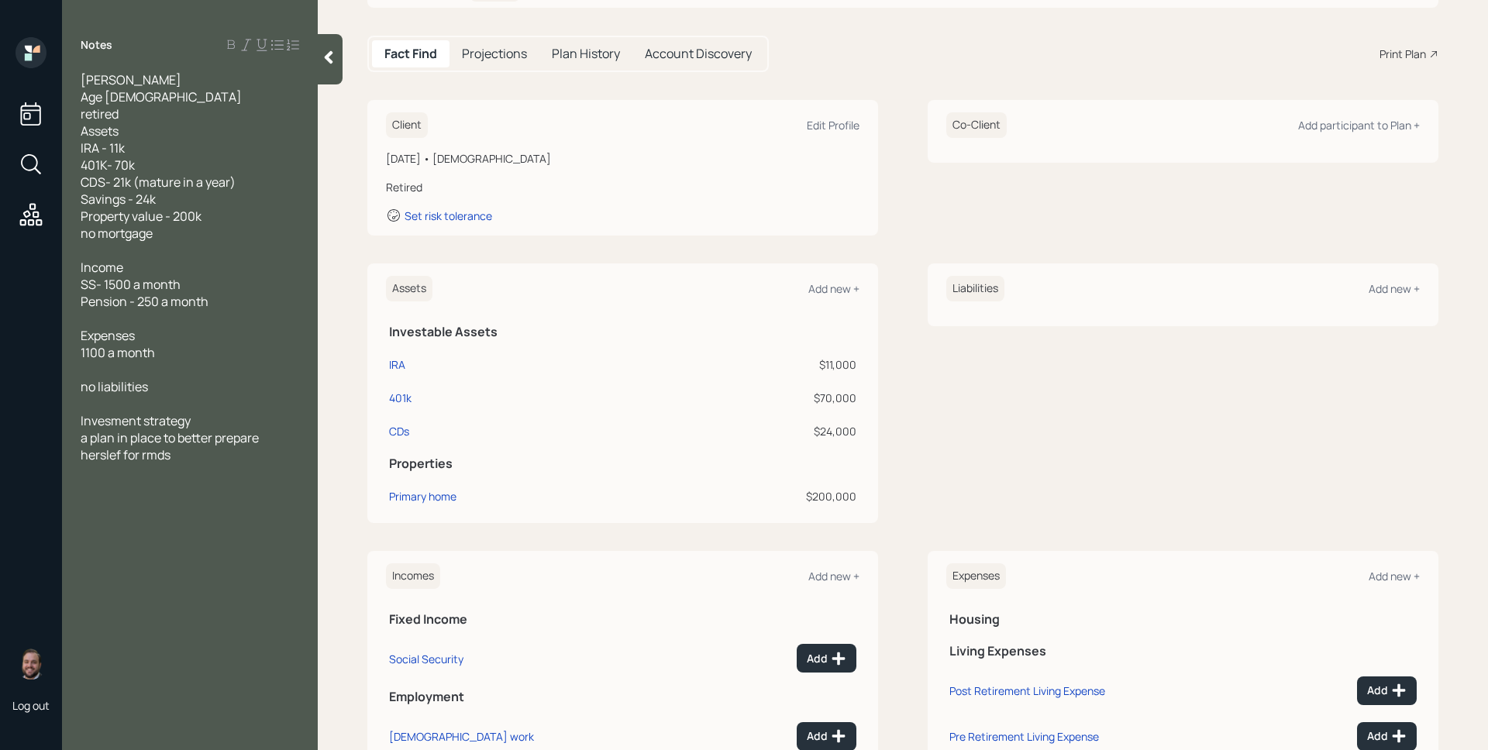
scroll to position [188, 0]
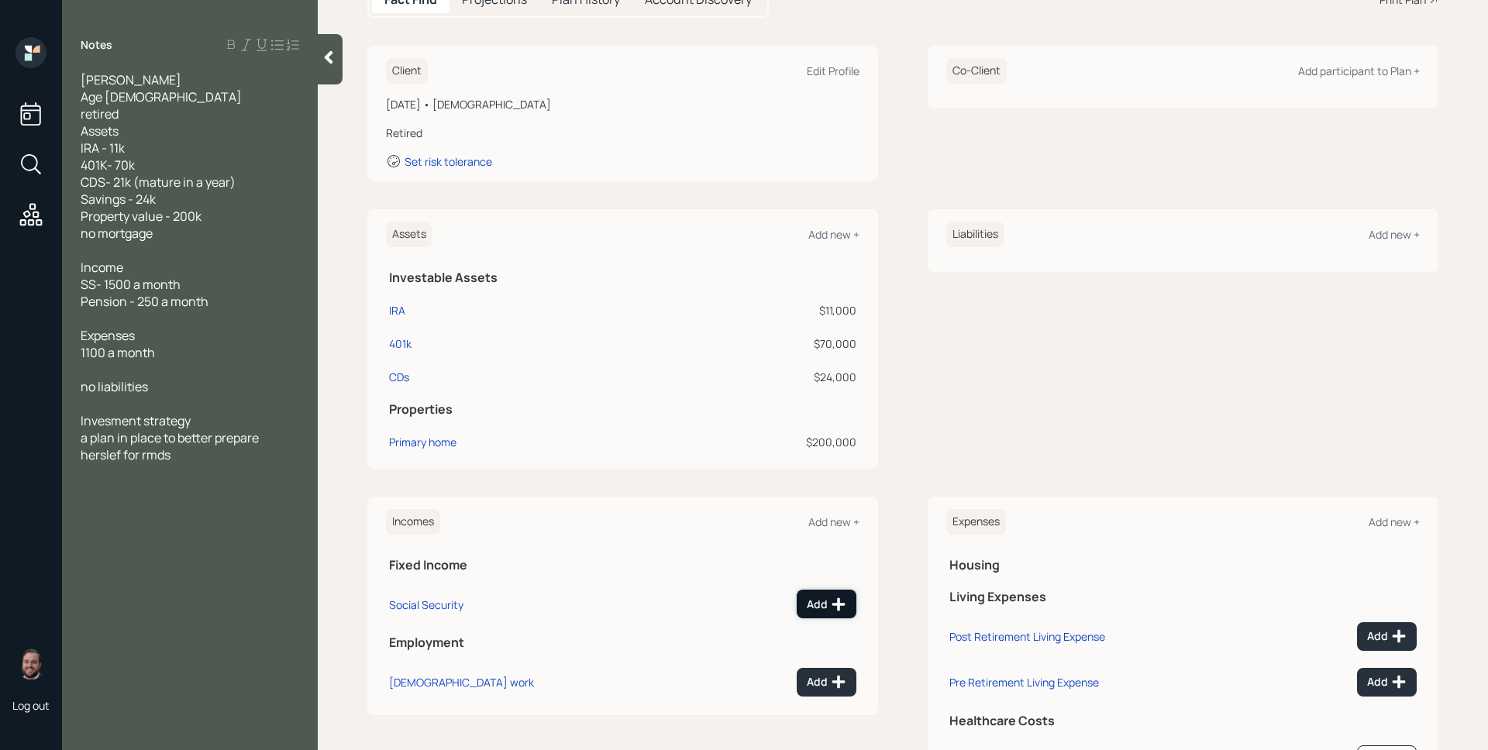
click at [818, 592] on button "Add" at bounding box center [827, 604] width 60 height 29
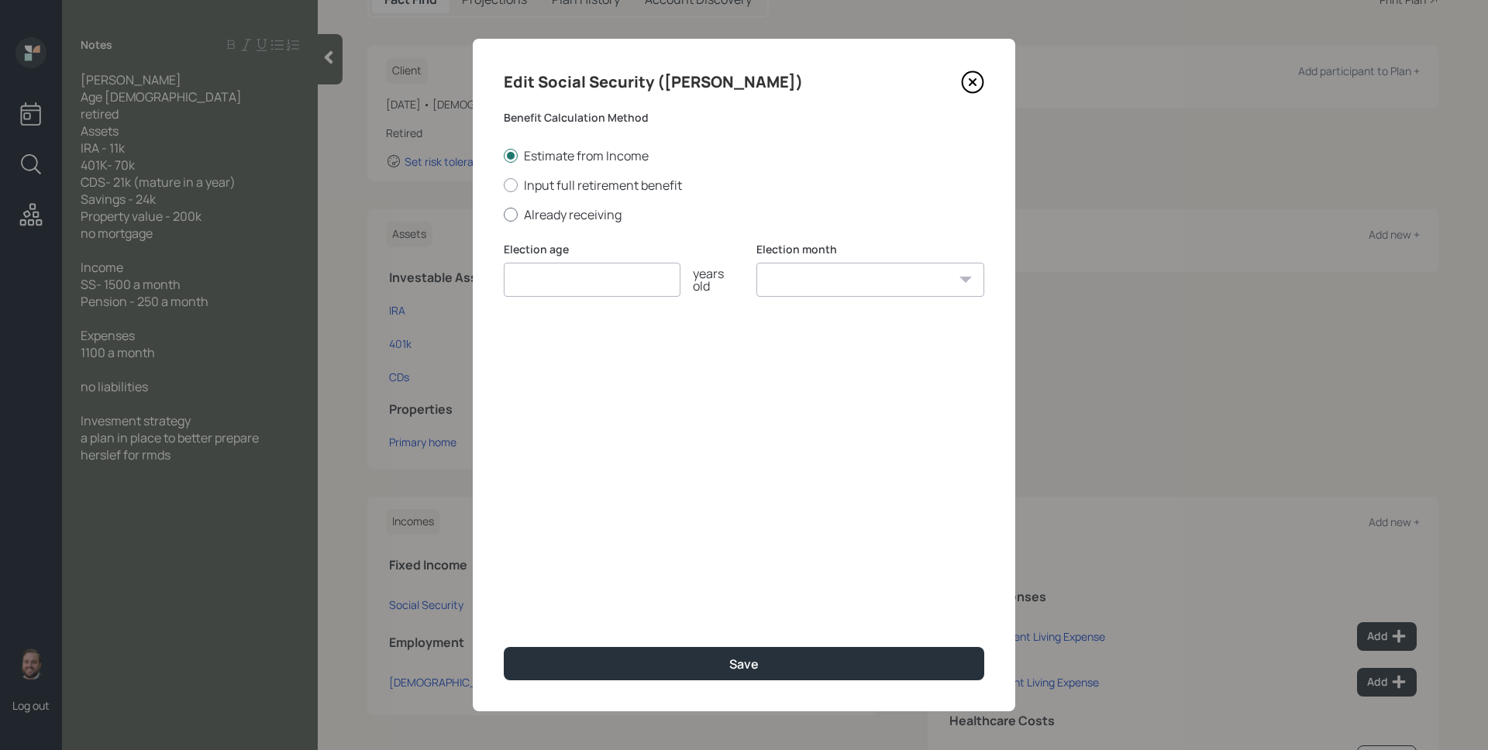
click at [603, 206] on label "Already receiving" at bounding box center [744, 214] width 480 height 17
click at [504, 214] on input "Already receiving" at bounding box center [503, 214] width 1 height 1
radio input "true"
click at [594, 295] on input "number" at bounding box center [592, 280] width 177 height 34
type input "62"
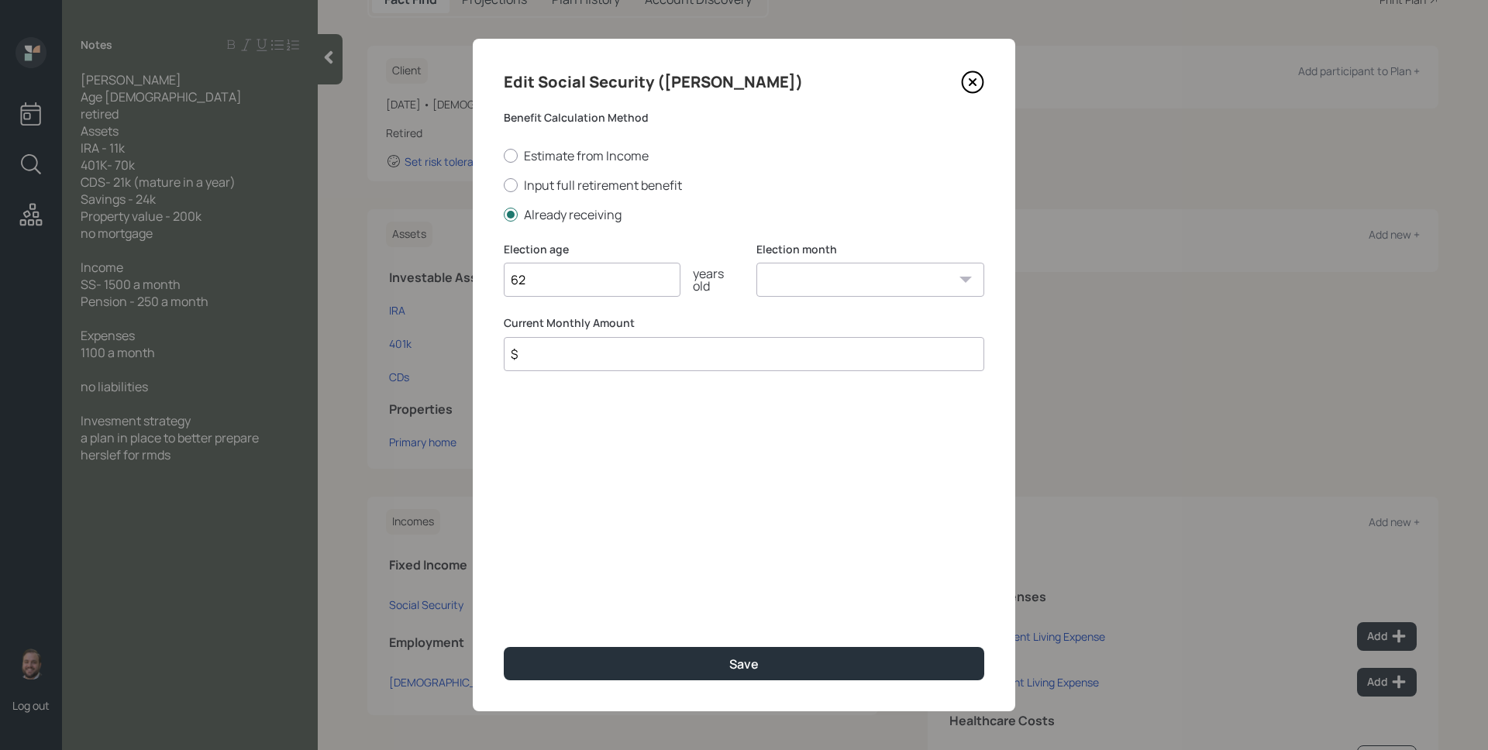
select select "1"
click at [756, 263] on select "January February March April May June July August September October November De…" at bounding box center [870, 280] width 228 height 34
type input "$ 1,500"
click at [504, 647] on button "Save" at bounding box center [744, 663] width 480 height 33
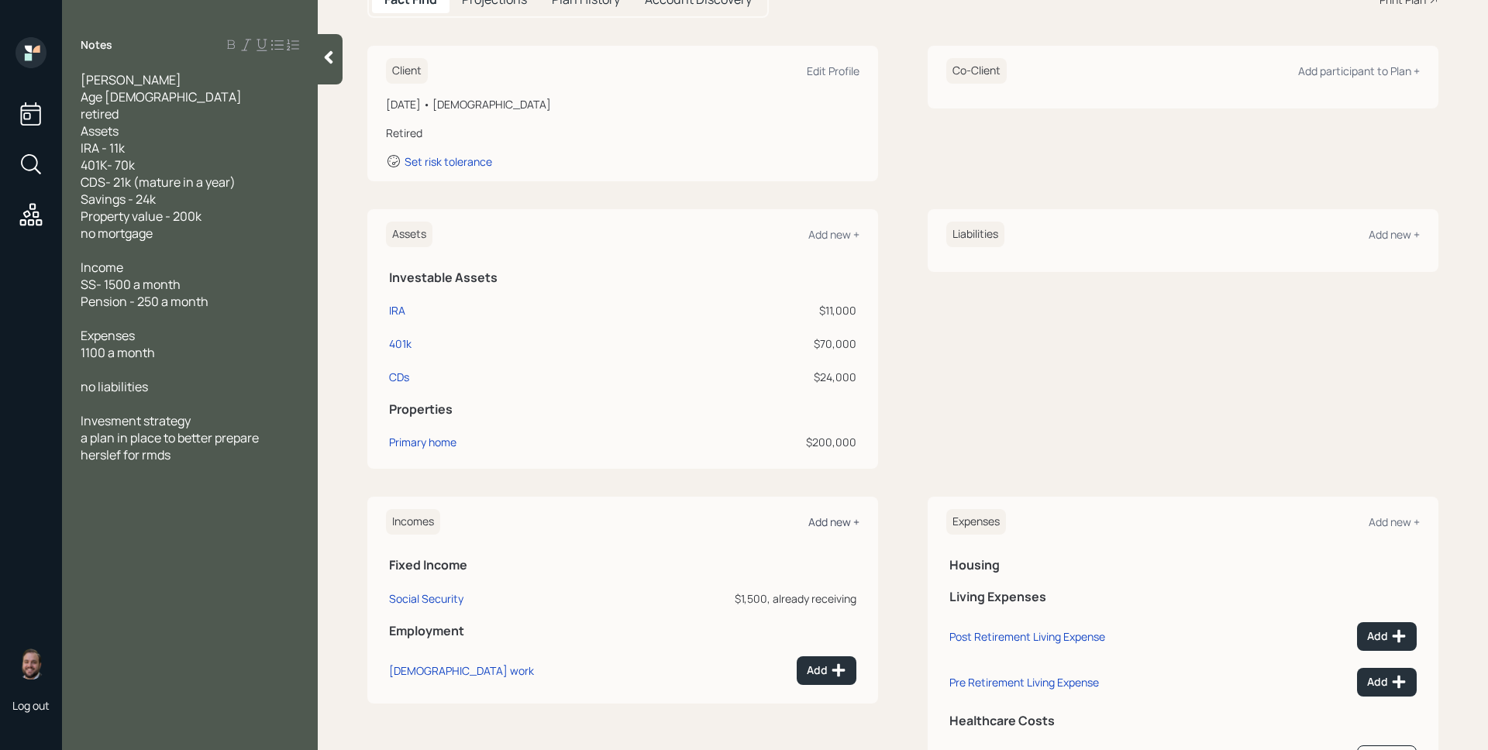
click at [830, 524] on div "Add new +" at bounding box center [833, 521] width 51 height 15
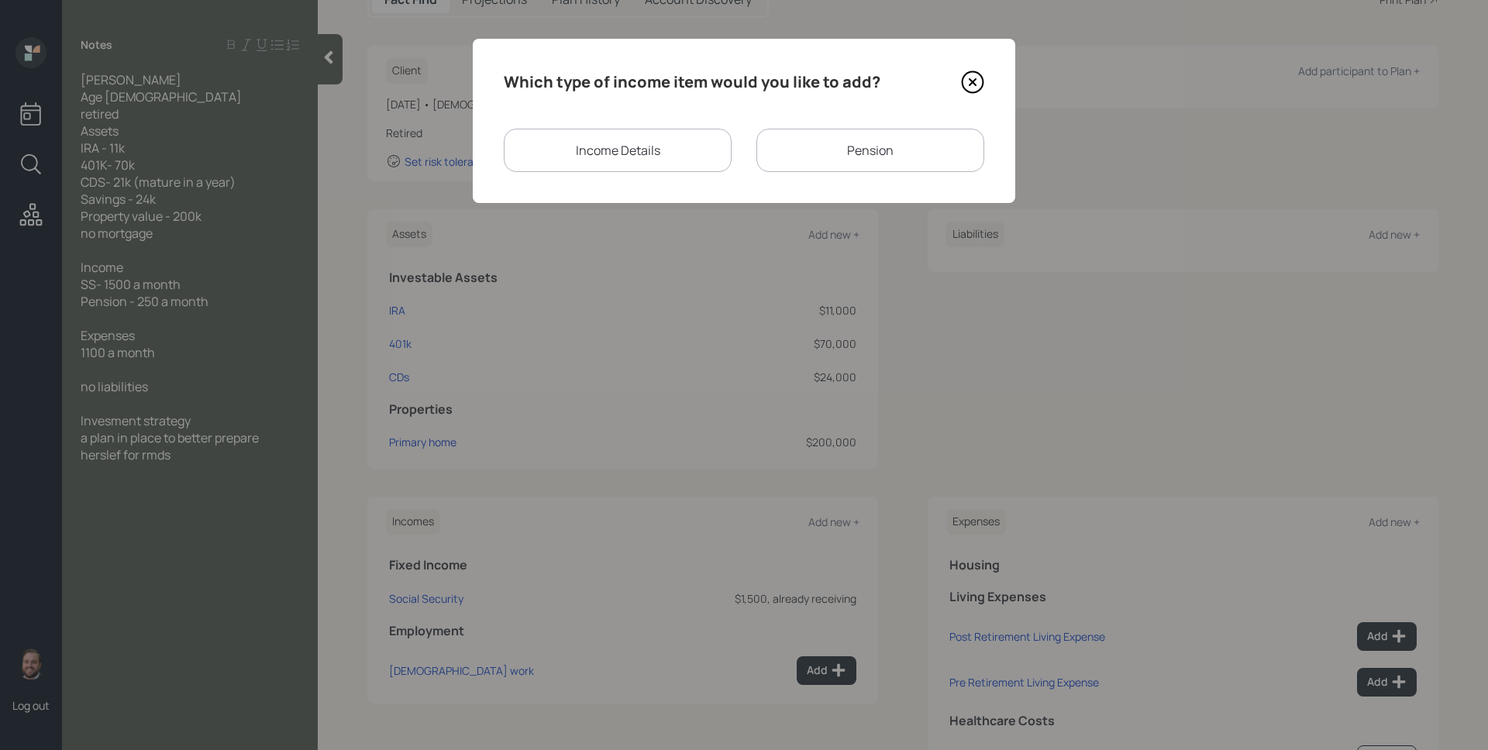
click at [807, 145] on div "Pension" at bounding box center [870, 150] width 228 height 43
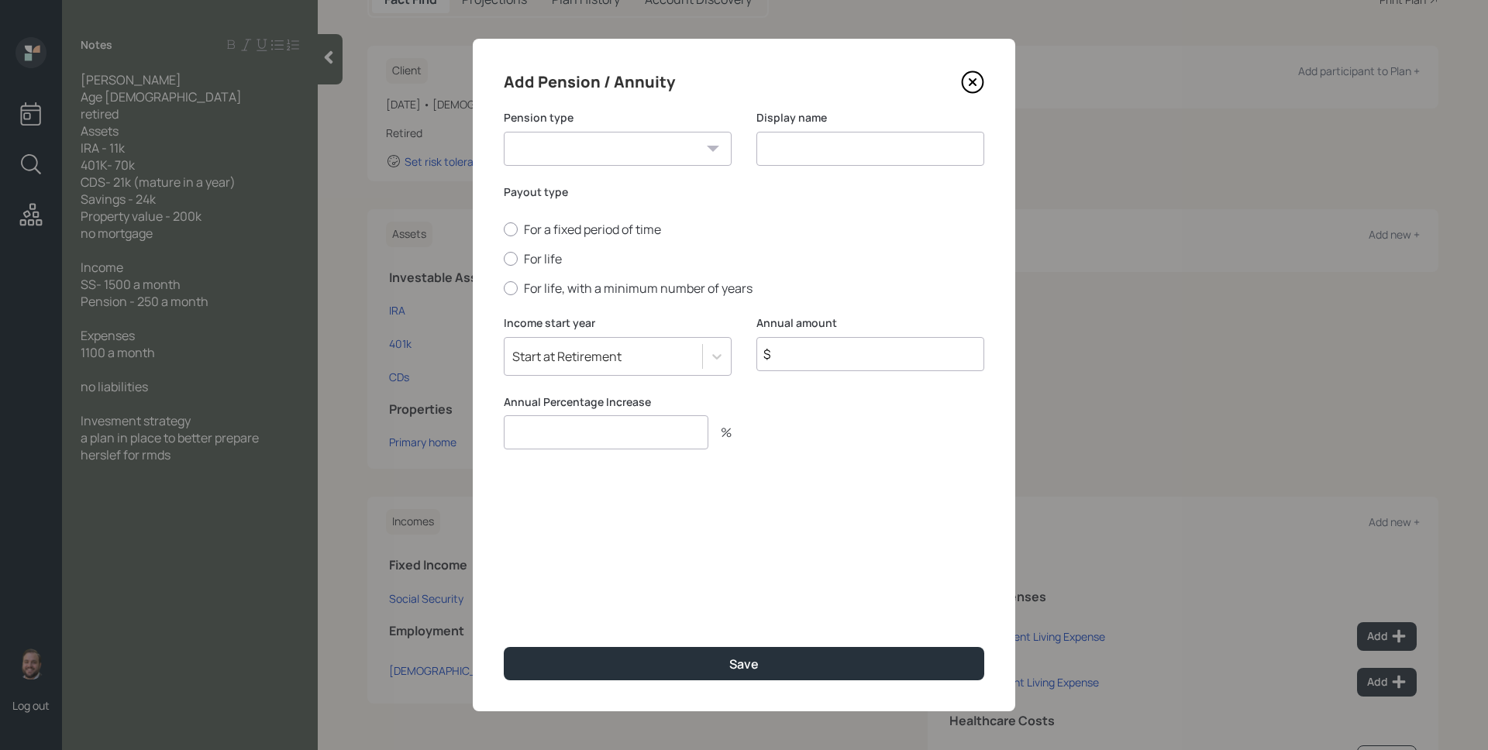
click at [663, 145] on select "Pension Annuity" at bounding box center [618, 149] width 228 height 34
select select "pension"
click at [504, 132] on select "Pension Annuity" at bounding box center [618, 149] width 228 height 34
click at [865, 156] on input at bounding box center [870, 149] width 228 height 34
type input "Pension"
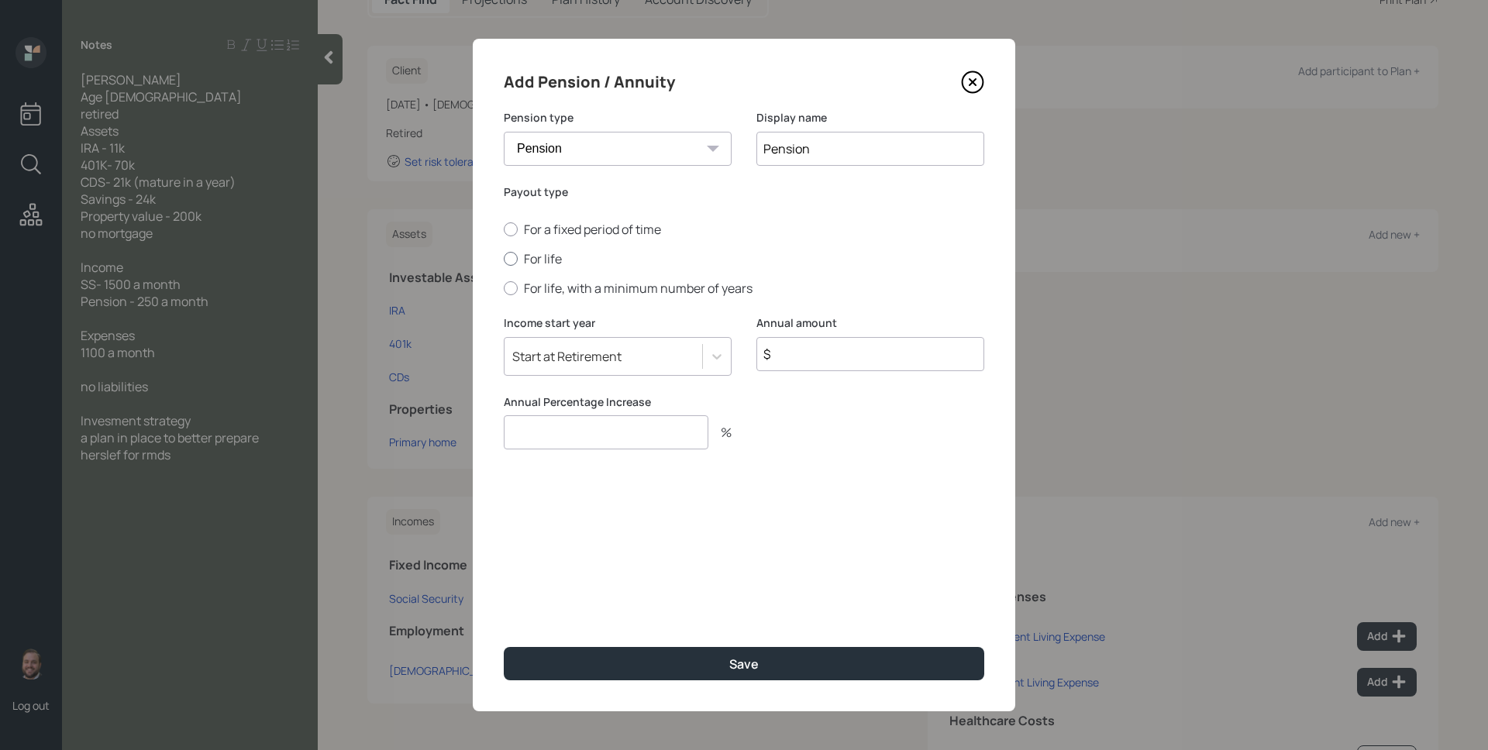
click at [545, 261] on label "For life" at bounding box center [744, 258] width 480 height 17
click at [504, 260] on input "For life" at bounding box center [503, 259] width 1 height 1
radio input "true"
click at [852, 342] on input "$" at bounding box center [870, 354] width 228 height 34
type input "$ 3,000"
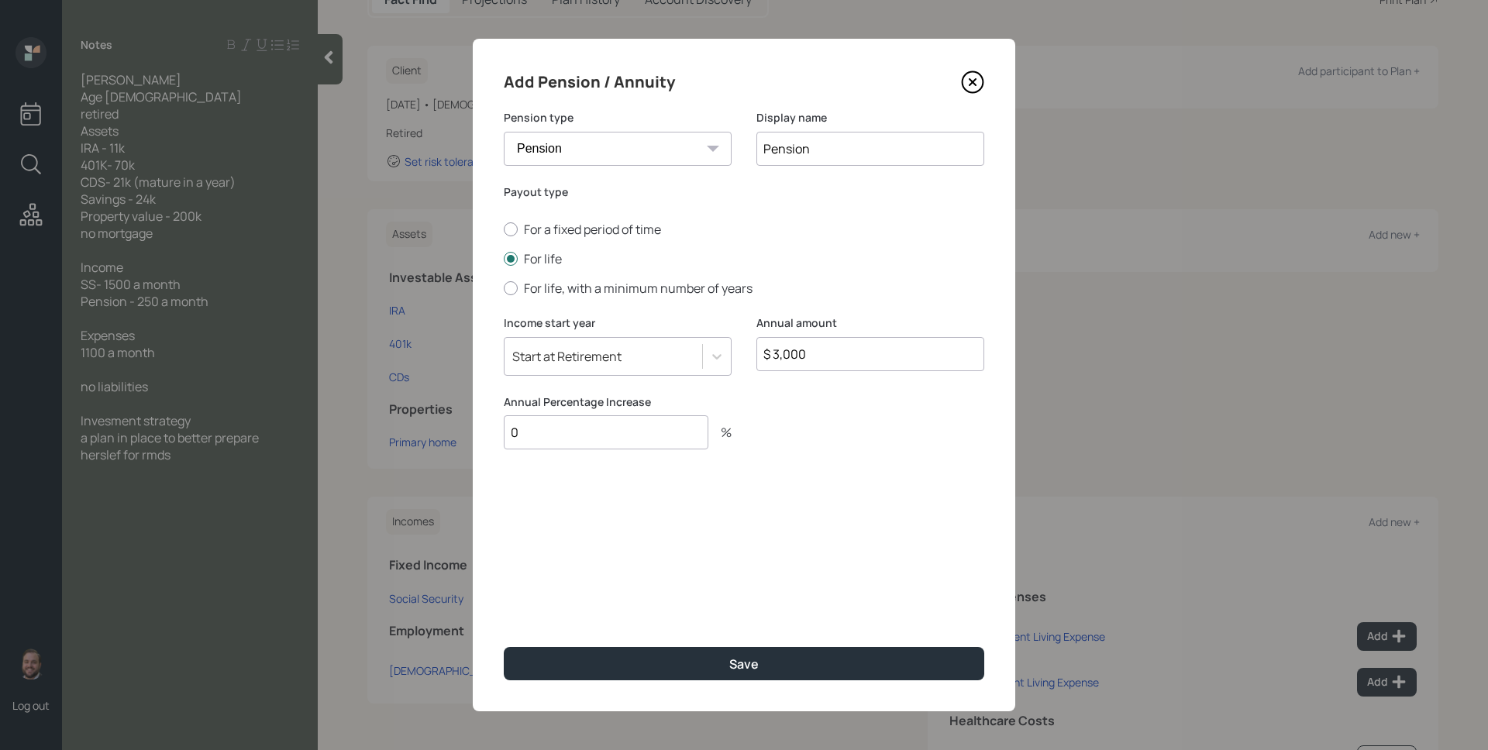
type input "0"
click at [504, 647] on button "Save" at bounding box center [744, 663] width 480 height 33
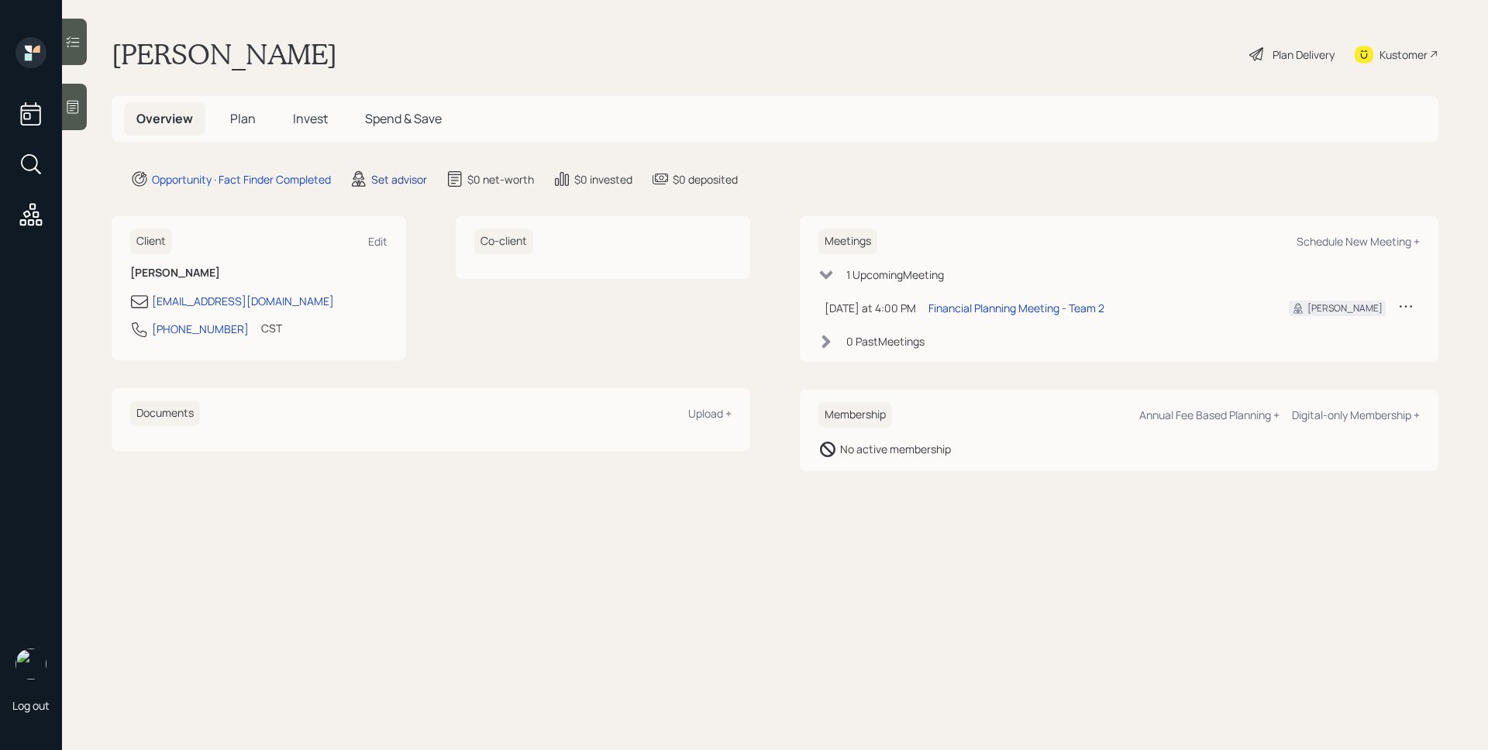
click at [401, 177] on div "Set advisor" at bounding box center [399, 179] width 56 height 16
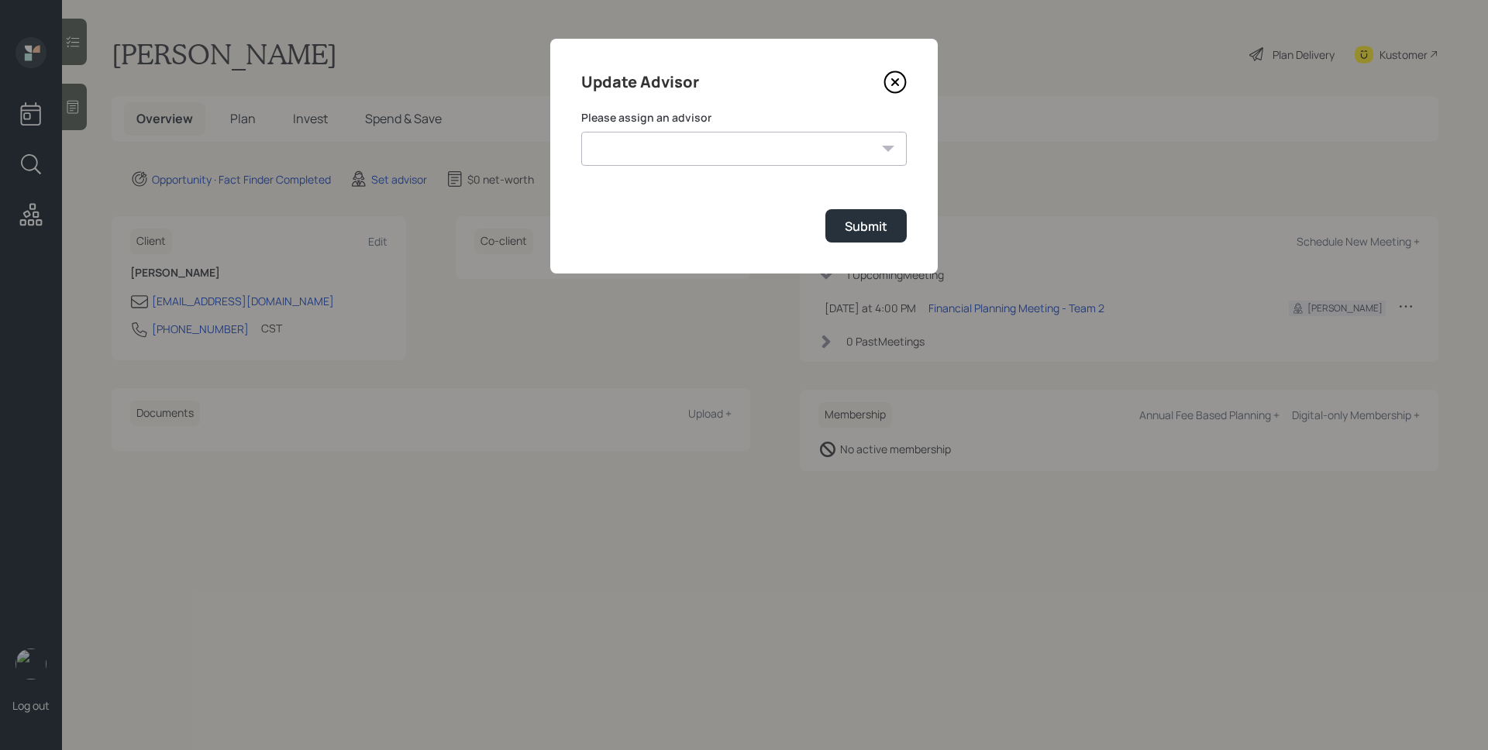
click at [677, 150] on select "[PERSON_NAME] [PERSON_NAME] End [PERSON_NAME] [PERSON_NAME] [PERSON_NAME] [PERS…" at bounding box center [743, 149] width 325 height 34
select select "d946c976-65aa-4529-ac9d-02c4f1114fc0"
click at [581, 132] on select "[PERSON_NAME] [PERSON_NAME] End [PERSON_NAME] [PERSON_NAME] [PERSON_NAME] [PERS…" at bounding box center [743, 149] width 325 height 34
